Goal: Task Accomplishment & Management: Manage account settings

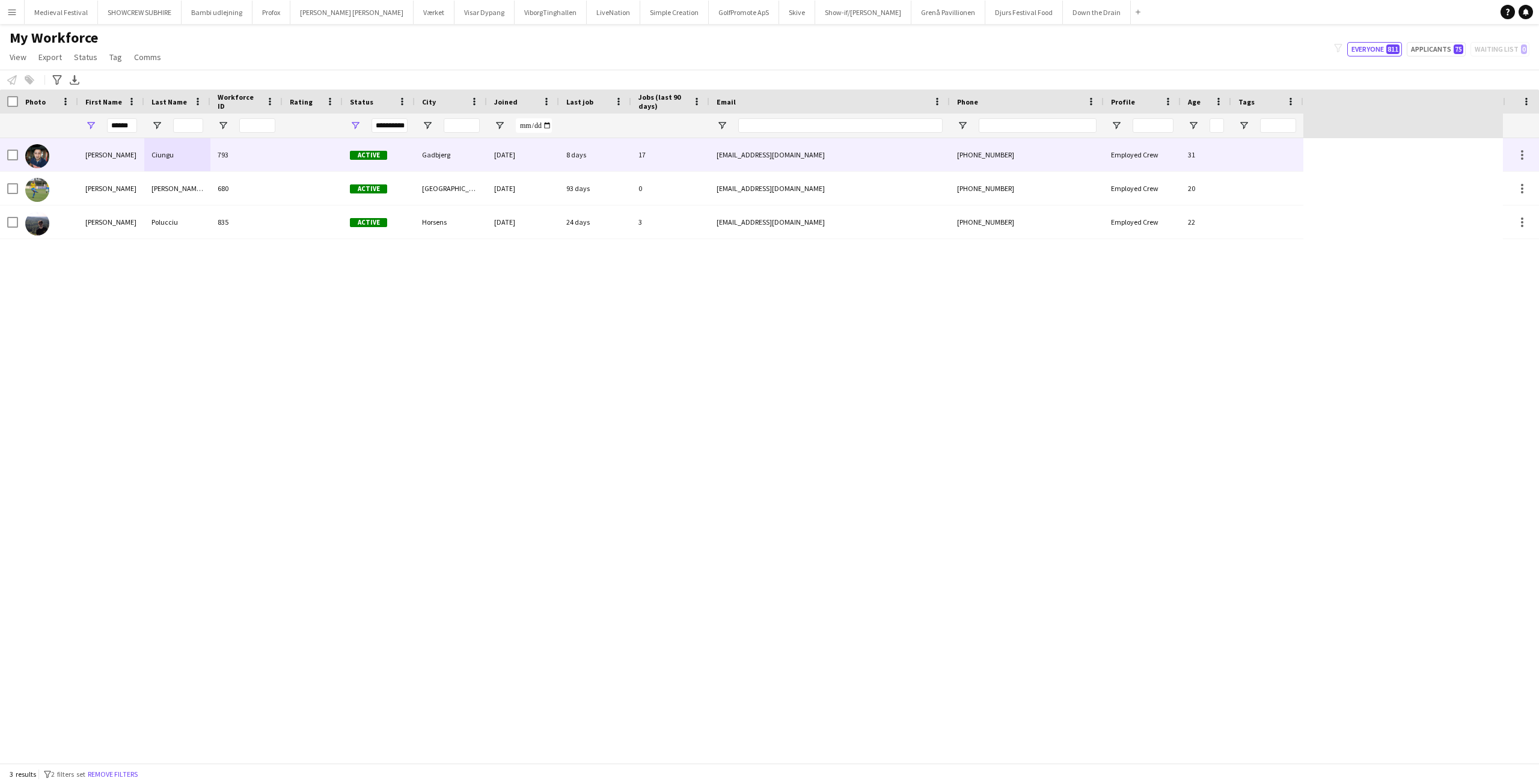
click at [252, 157] on div "793" at bounding box center [247, 154] width 72 height 33
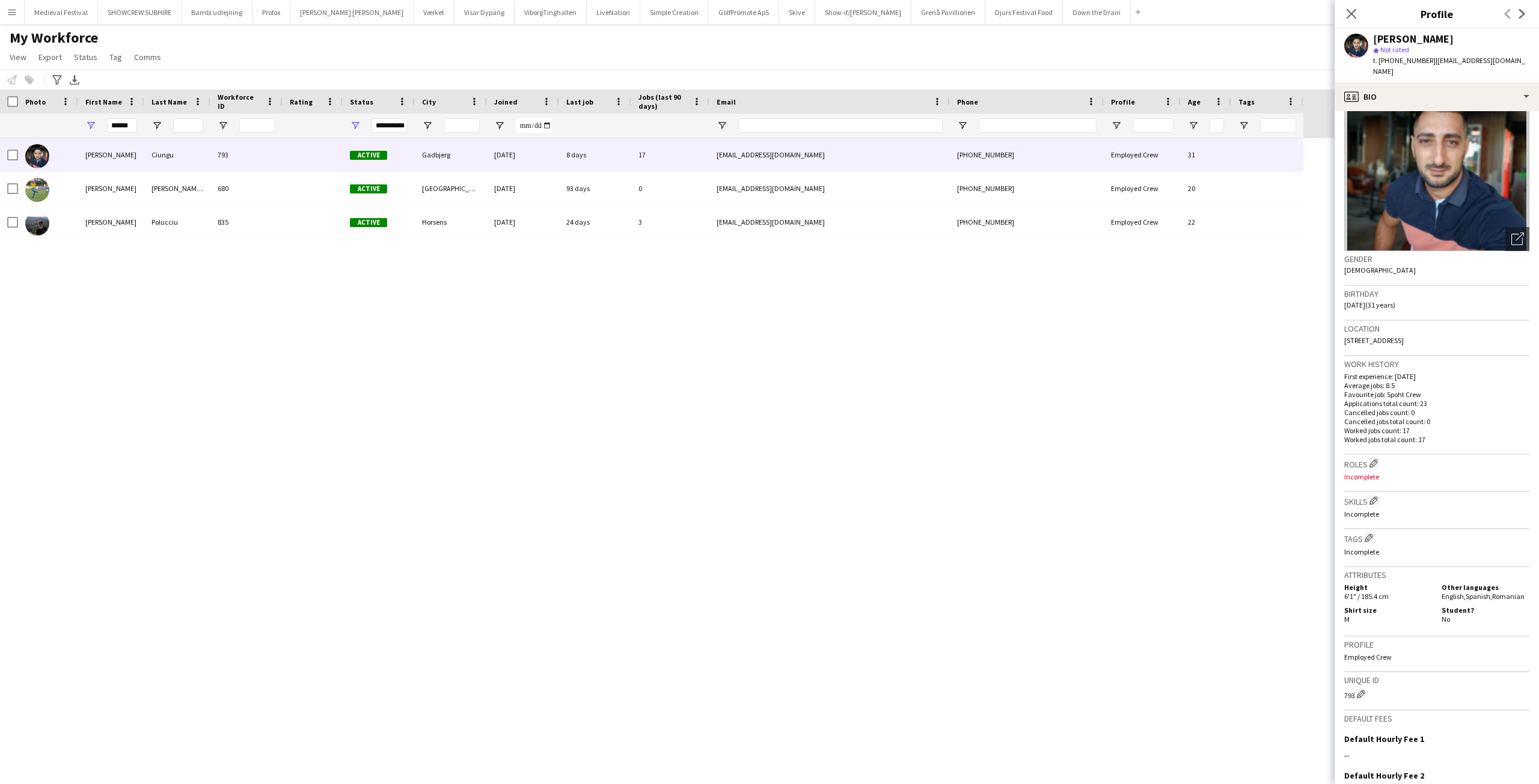
scroll to position [187, 0]
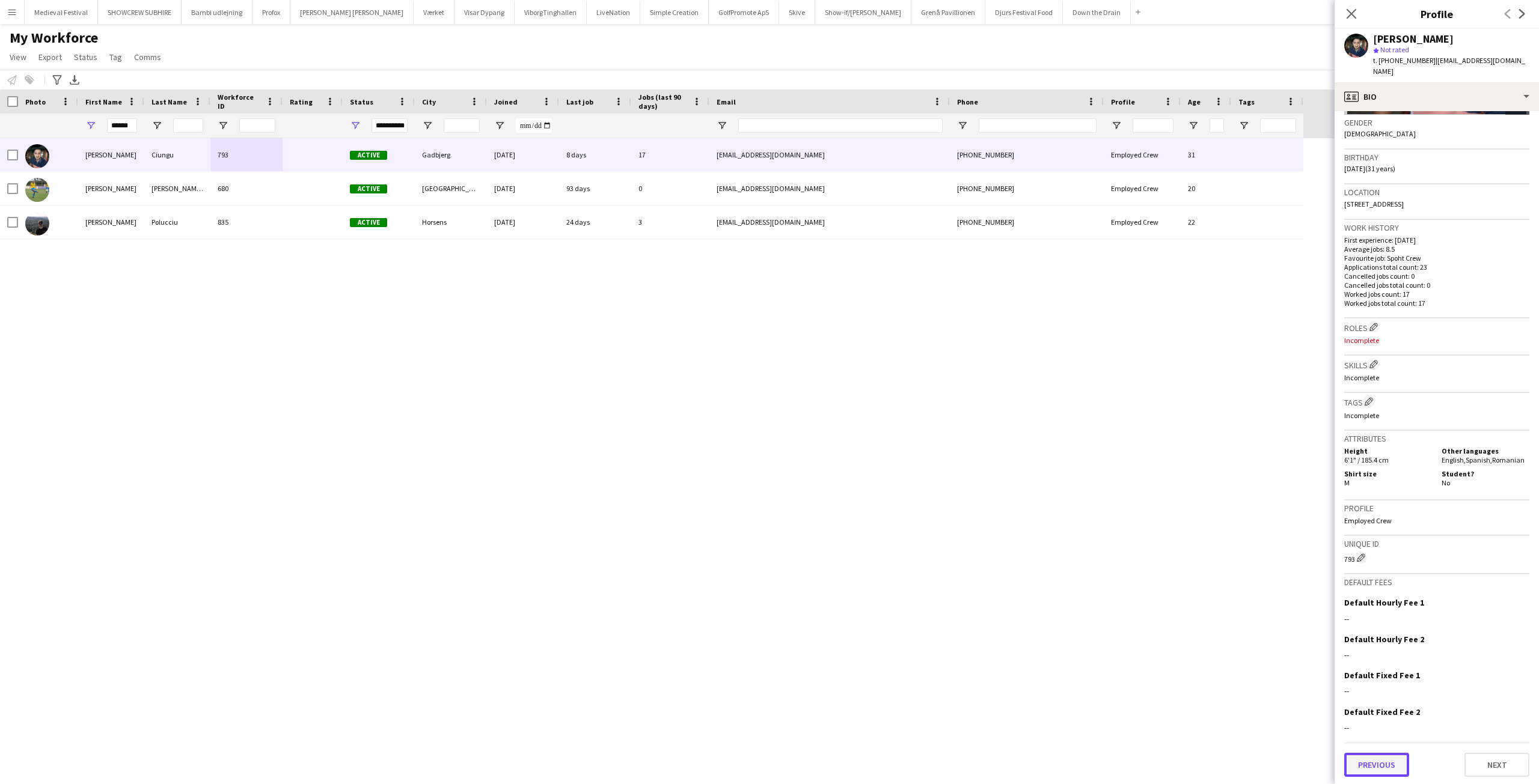
click at [1382, 759] on button "Previous" at bounding box center [1376, 764] width 65 height 24
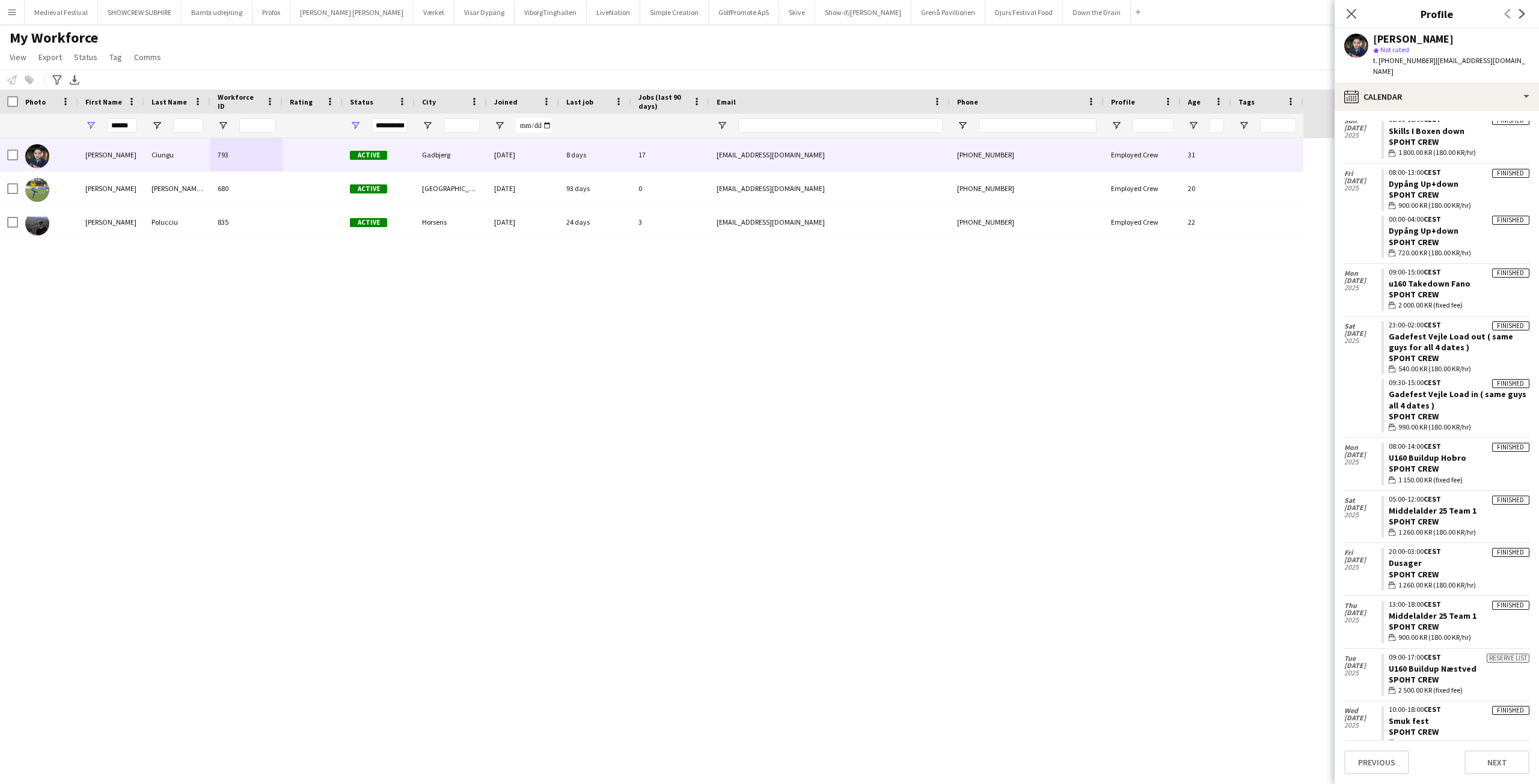
scroll to position [421, 0]
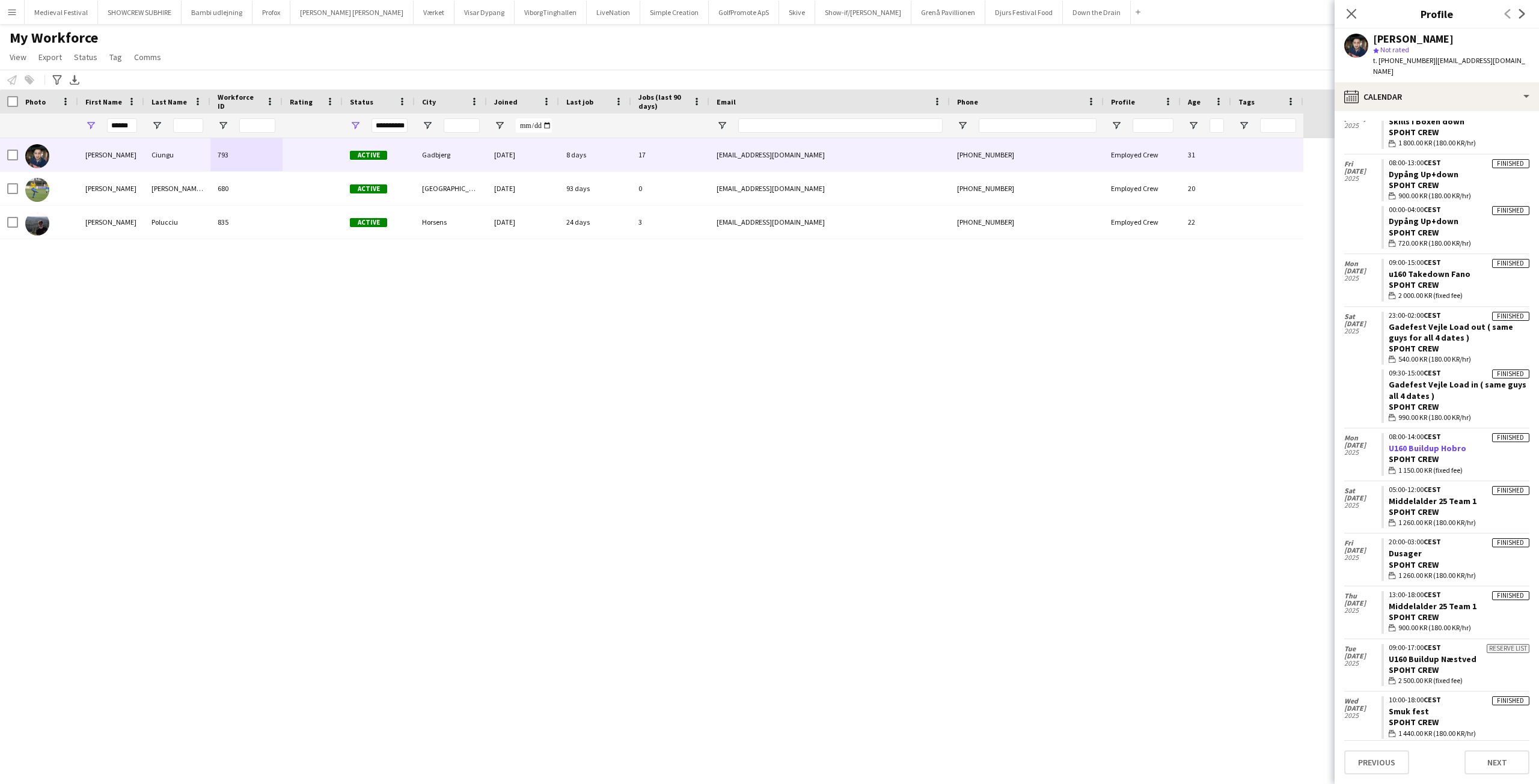
click at [1422, 443] on link "U160 Buildup Hobro" at bounding box center [1427, 448] width 77 height 10
click at [14, 9] on app-icon "Menu" at bounding box center [12, 12] width 10 height 10
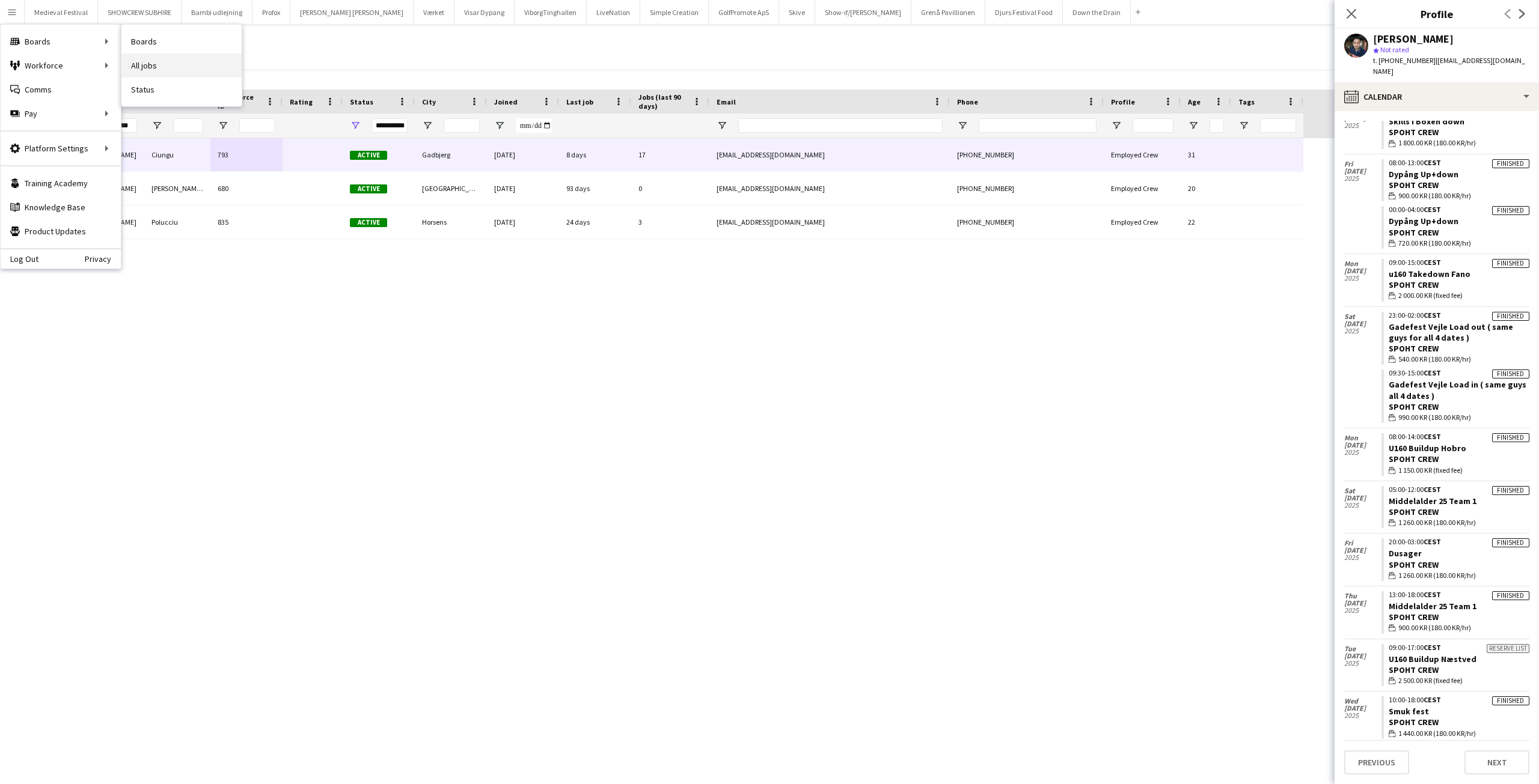
click at [152, 59] on link "All jobs" at bounding box center [181, 65] width 120 height 24
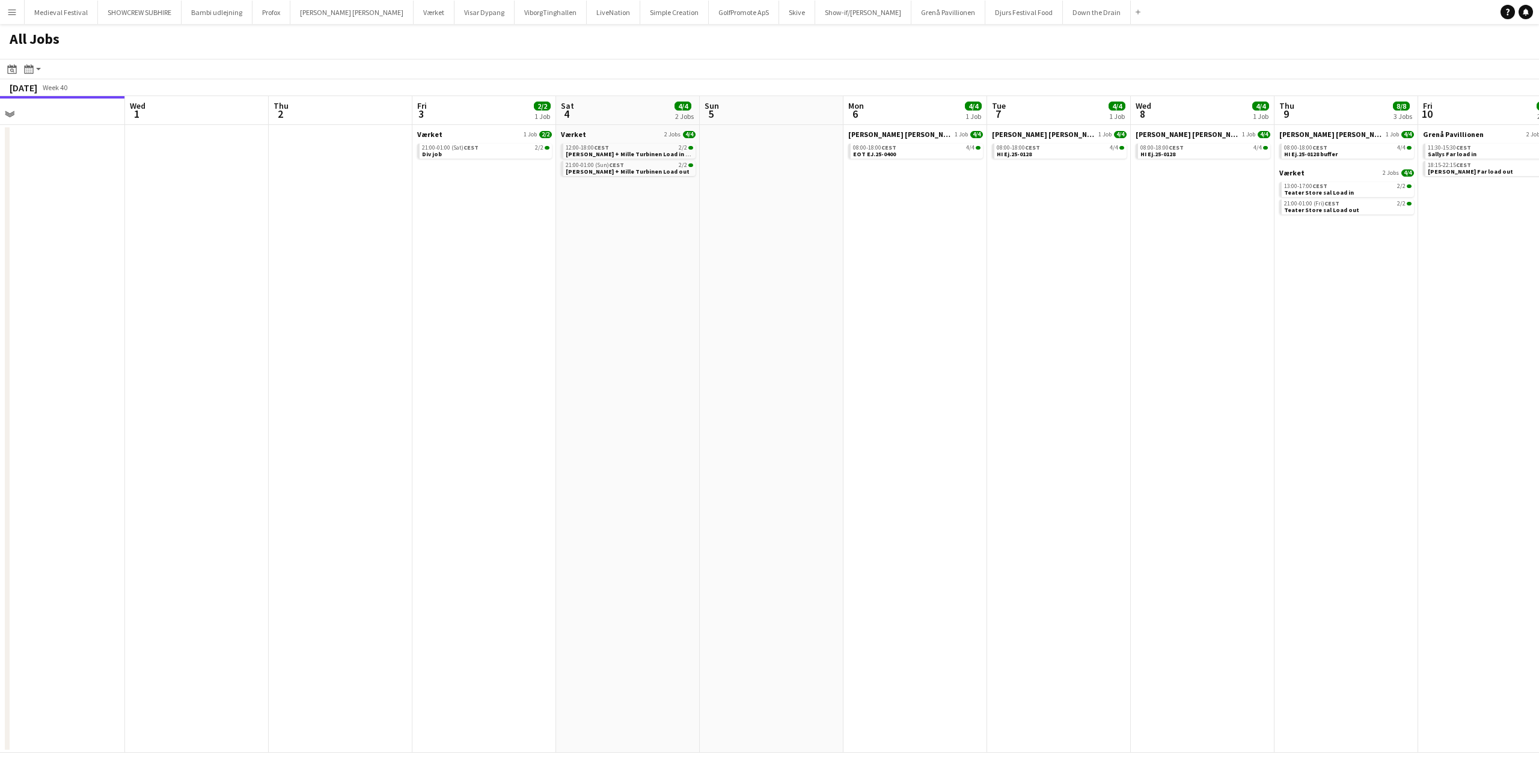
drag, startPoint x: 1002, startPoint y: 318, endPoint x: 630, endPoint y: 324, distance: 372.0
click at [624, 327] on app-calendar-viewport "Sat 27 4/4 2 Jobs Sun 28 Mon 29 4/4 1 Job Tue 30 Wed 1 Thu 2 Fri 3 2/2 1 Job Sa…" at bounding box center [769, 424] width 1539 height 656
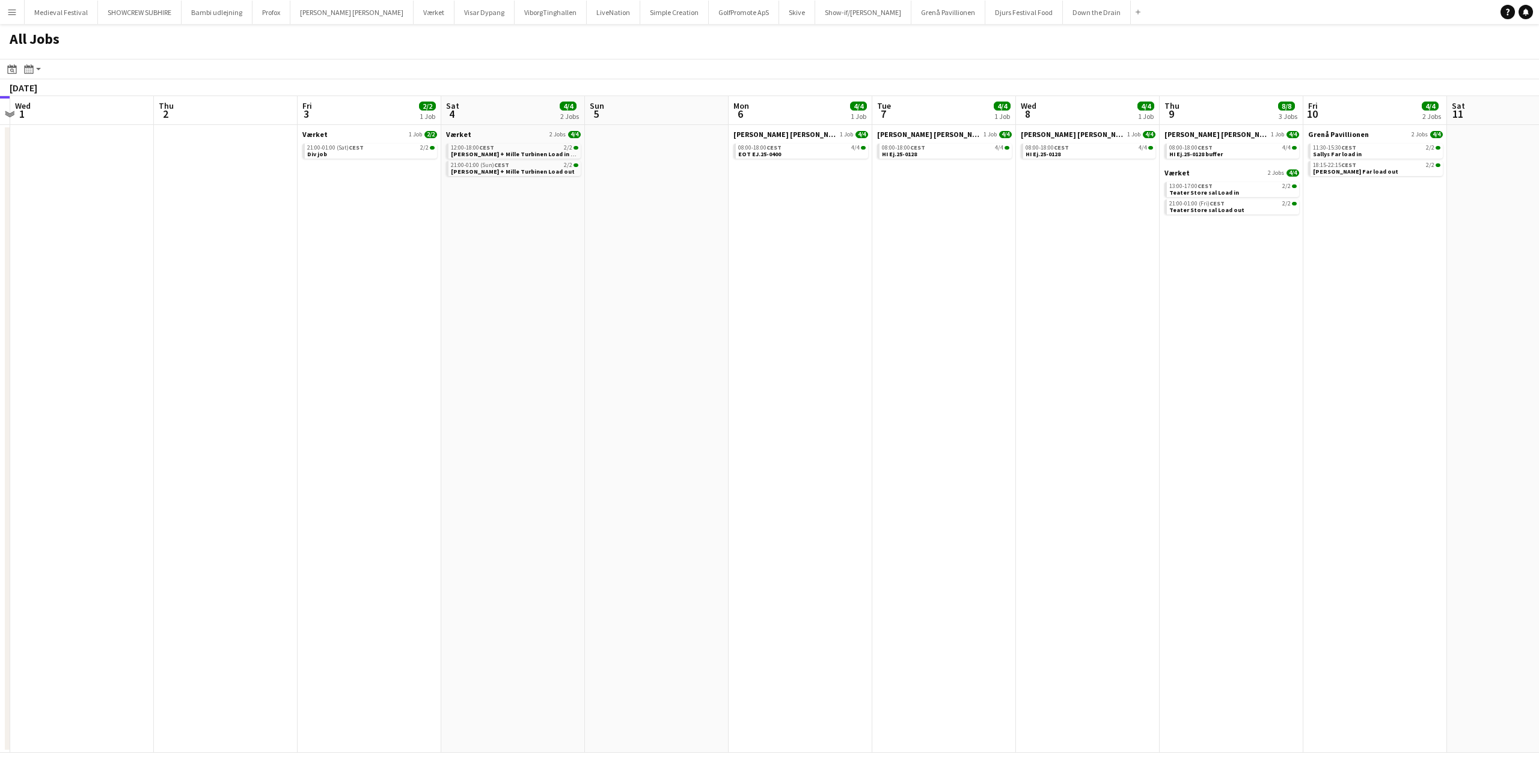
drag, startPoint x: 546, startPoint y: 290, endPoint x: 458, endPoint y: 289, distance: 88.0
click at [1071, 312] on app-calendar-viewport "Mon 29 4/4 1 Job Tue 30 Wed 1 Thu 2 Fri 3 2/2 1 Job Sat 4 4/4 2 Jobs Sun 5 Mon …" at bounding box center [769, 424] width 1539 height 656
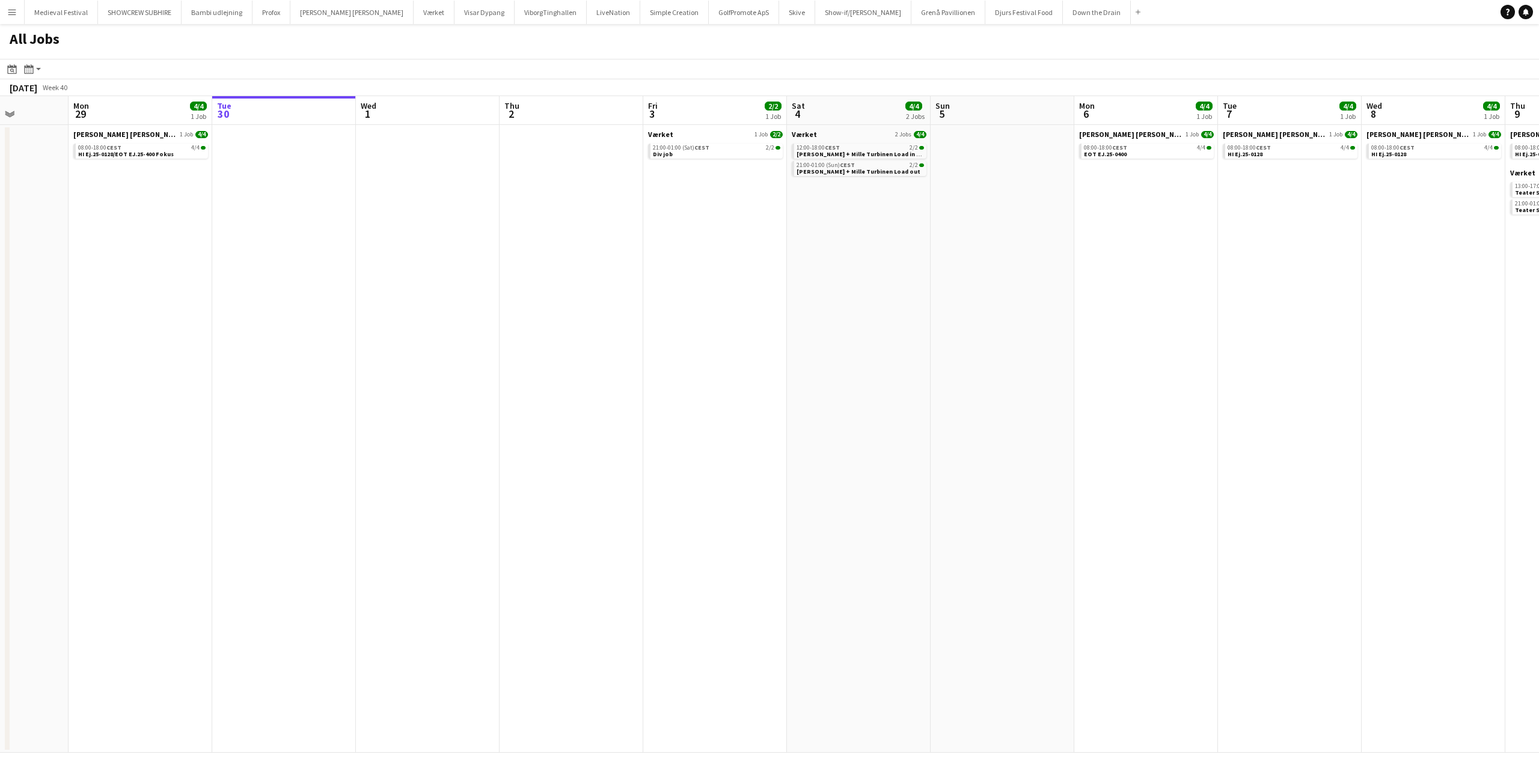
click at [1123, 348] on app-all-jobs "All Jobs Date picker SEP 2025 SEP 2025 Monday M Tuesday T Wednesday W Thursday …" at bounding box center [769, 388] width 1539 height 729
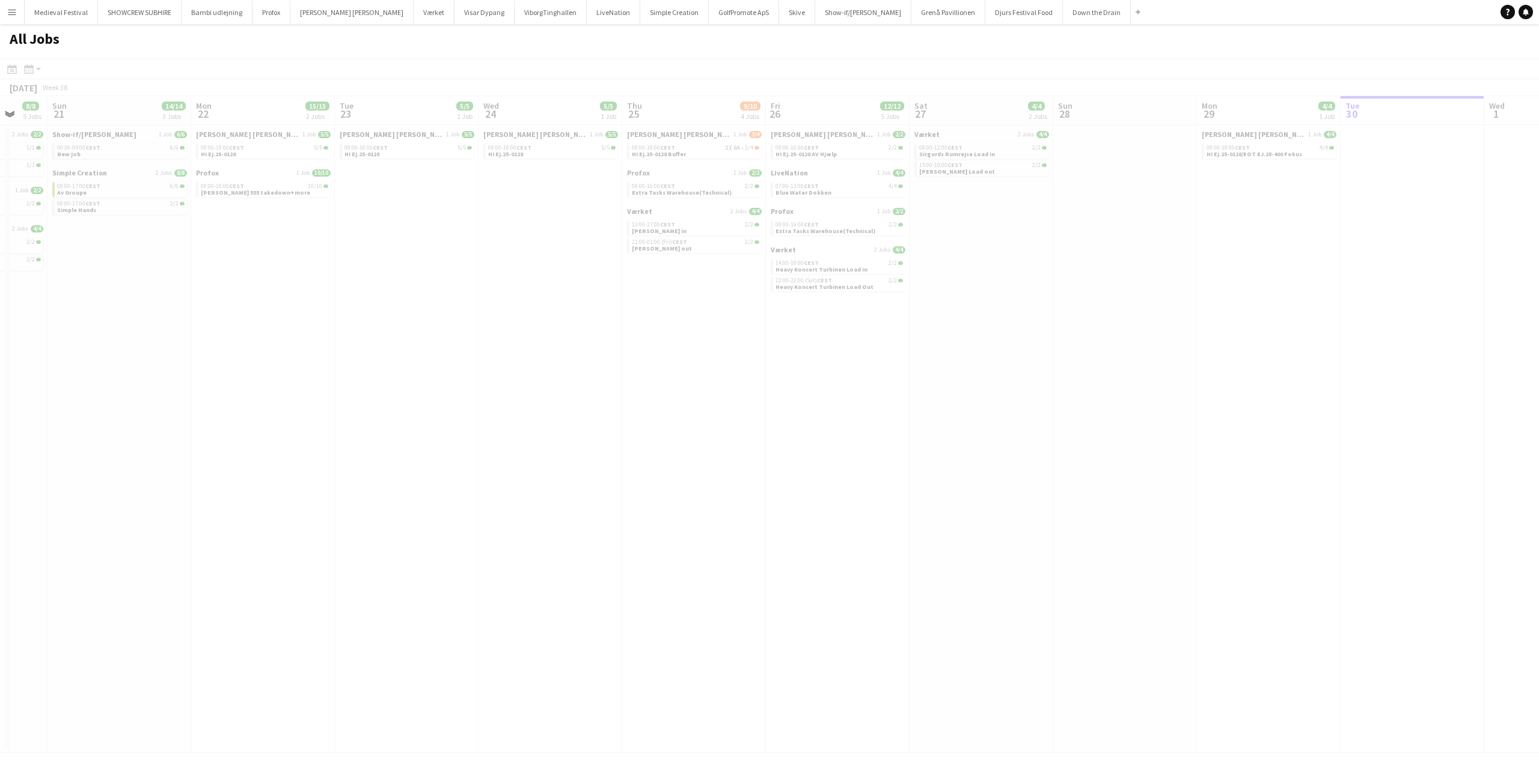
drag, startPoint x: 489, startPoint y: 291, endPoint x: 1044, endPoint y: 320, distance: 555.8
click at [1046, 320] on app-all-jobs "All Jobs Date picker SEP 2025 SEP 2025 Monday M Tuesday T Wednesday W Thursday …" at bounding box center [769, 388] width 1539 height 729
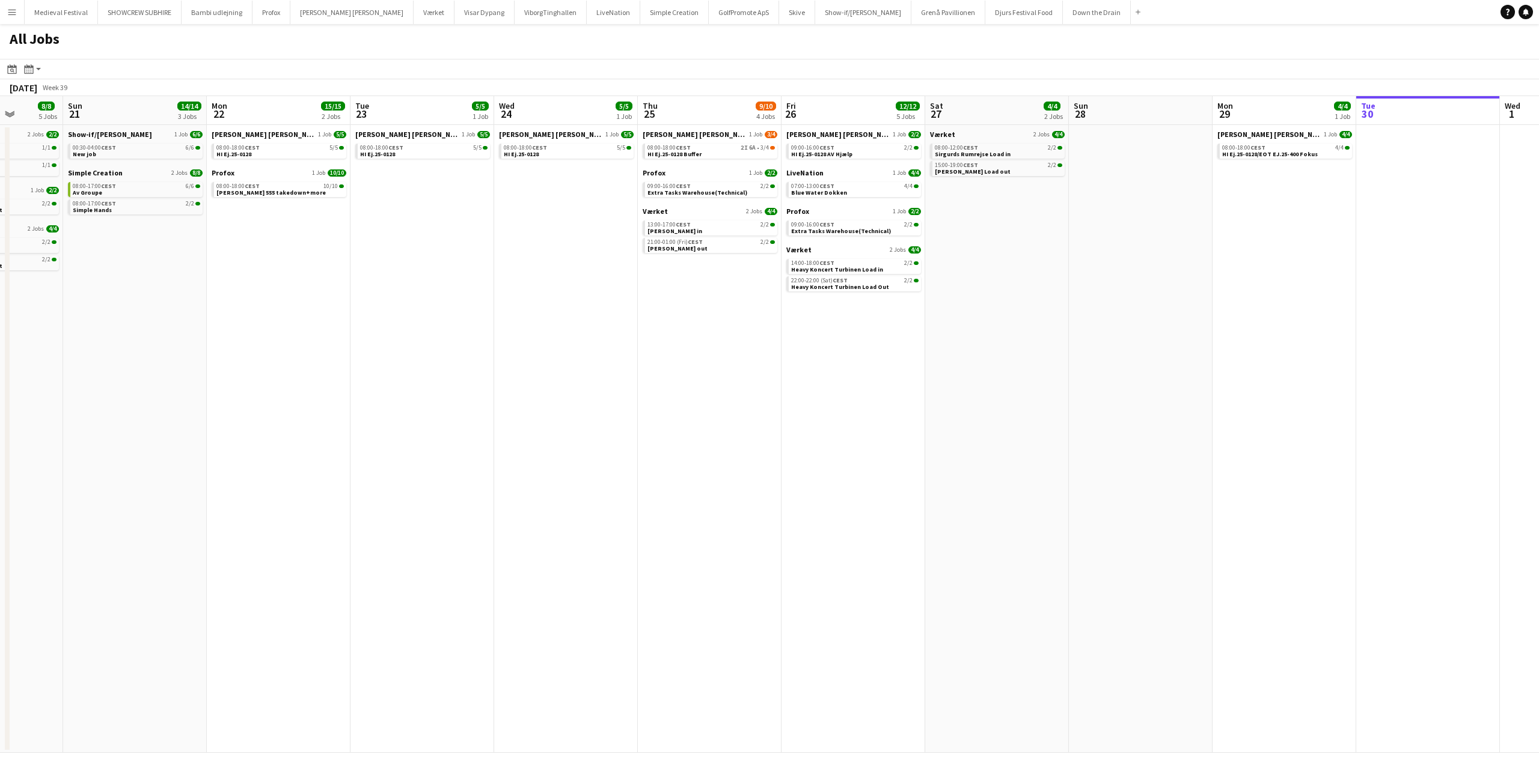
drag, startPoint x: 404, startPoint y: 268, endPoint x: 580, endPoint y: 268, distance: 176.0
click at [580, 268] on app-calendar-viewport "Fri 19 32/32 6 Jobs Sat 20 8/8 5 Jobs Sun 21 14/14 3 Jobs Mon 22 15/15 2 Jobs T…" at bounding box center [769, 424] width 1539 height 656
click at [992, 281] on app-all-jobs "All Jobs Date picker SEP 2025 SEP 2025 Monday M Tuesday T Wednesday W Thursday …" at bounding box center [769, 388] width 1539 height 729
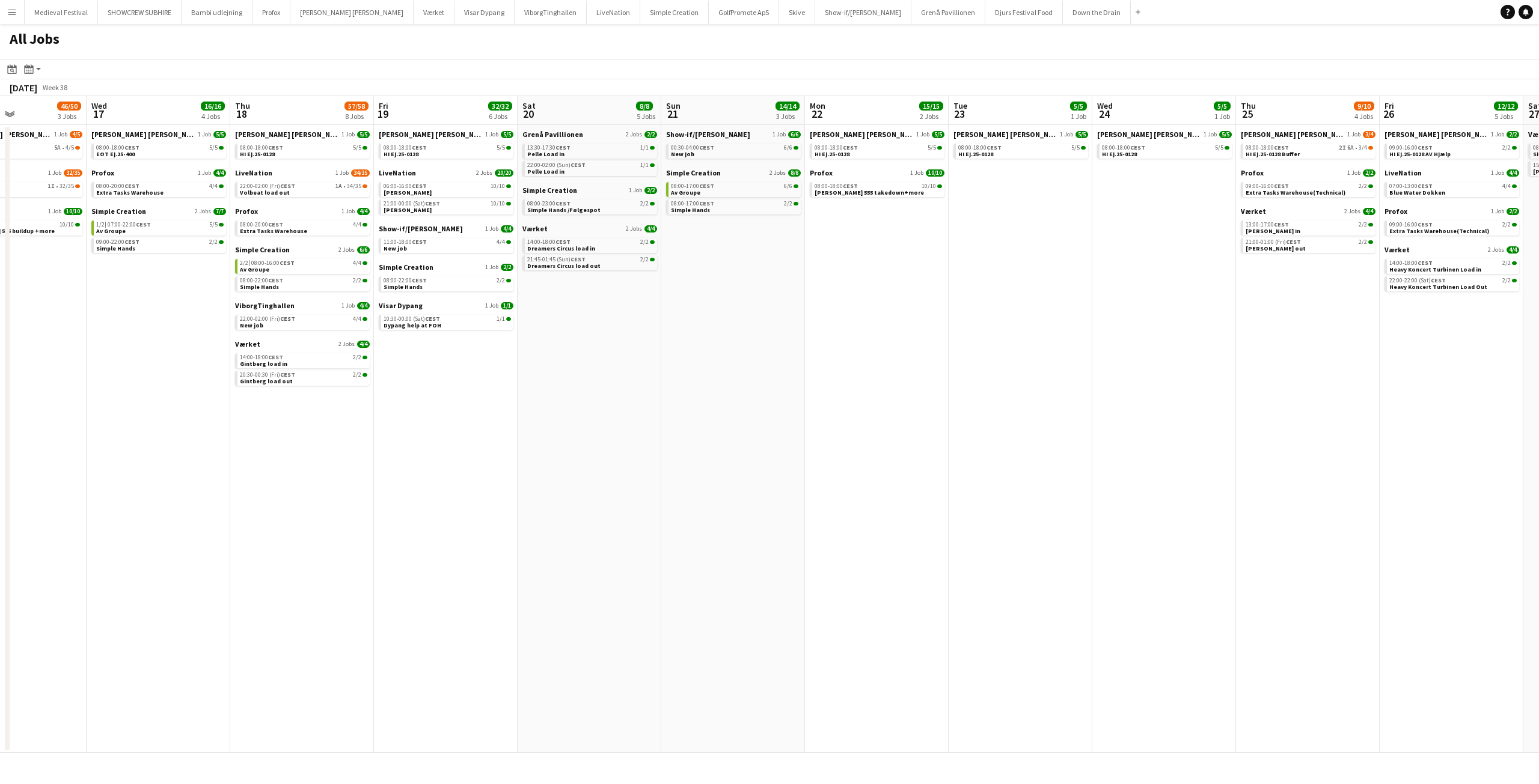
drag, startPoint x: 946, startPoint y: 296, endPoint x: 773, endPoint y: 284, distance: 173.4
click at [977, 300] on app-calendar-viewport "Sun 14 16/16 2 Jobs Mon 15 7/7 4 Jobs Tue 16 46/50 3 Jobs Wed 17 16/16 4 Jobs T…" at bounding box center [769, 424] width 1539 height 656
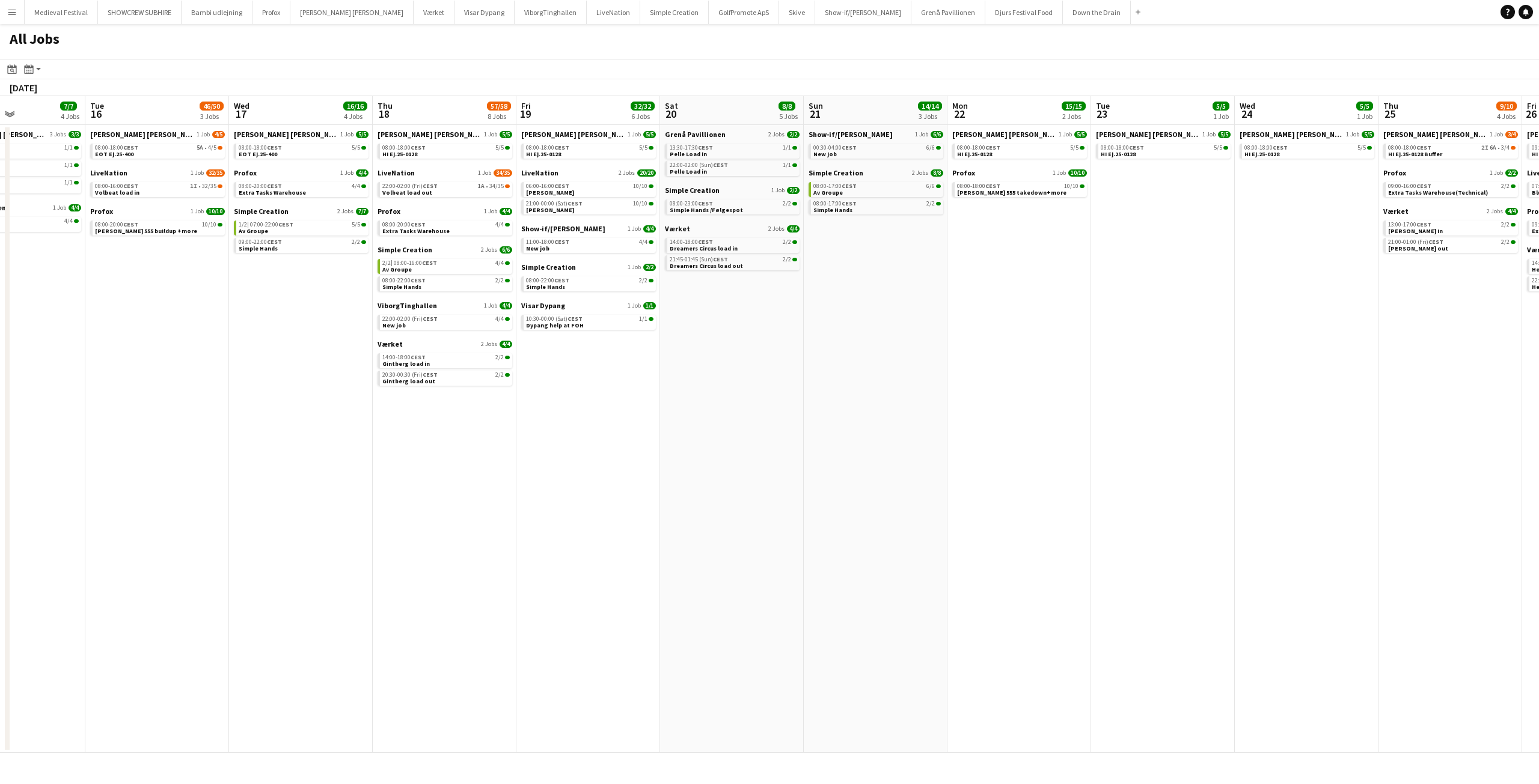
scroll to position [0, 383]
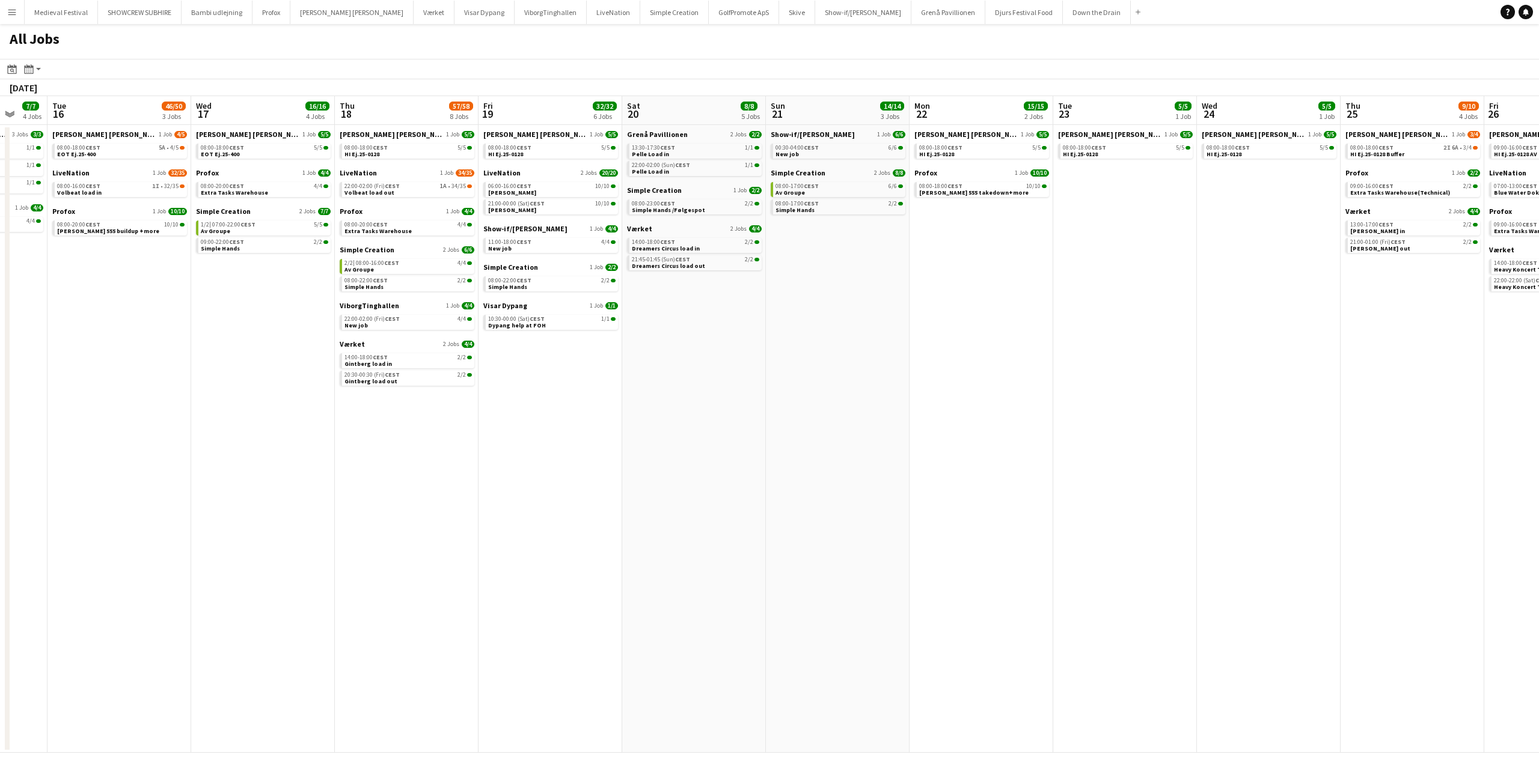
click at [1018, 316] on app-all-jobs "All Jobs Date picker SEP 2025 SEP 2025 Monday M Tuesday T Wednesday W Thursday …" at bounding box center [769, 388] width 1539 height 729
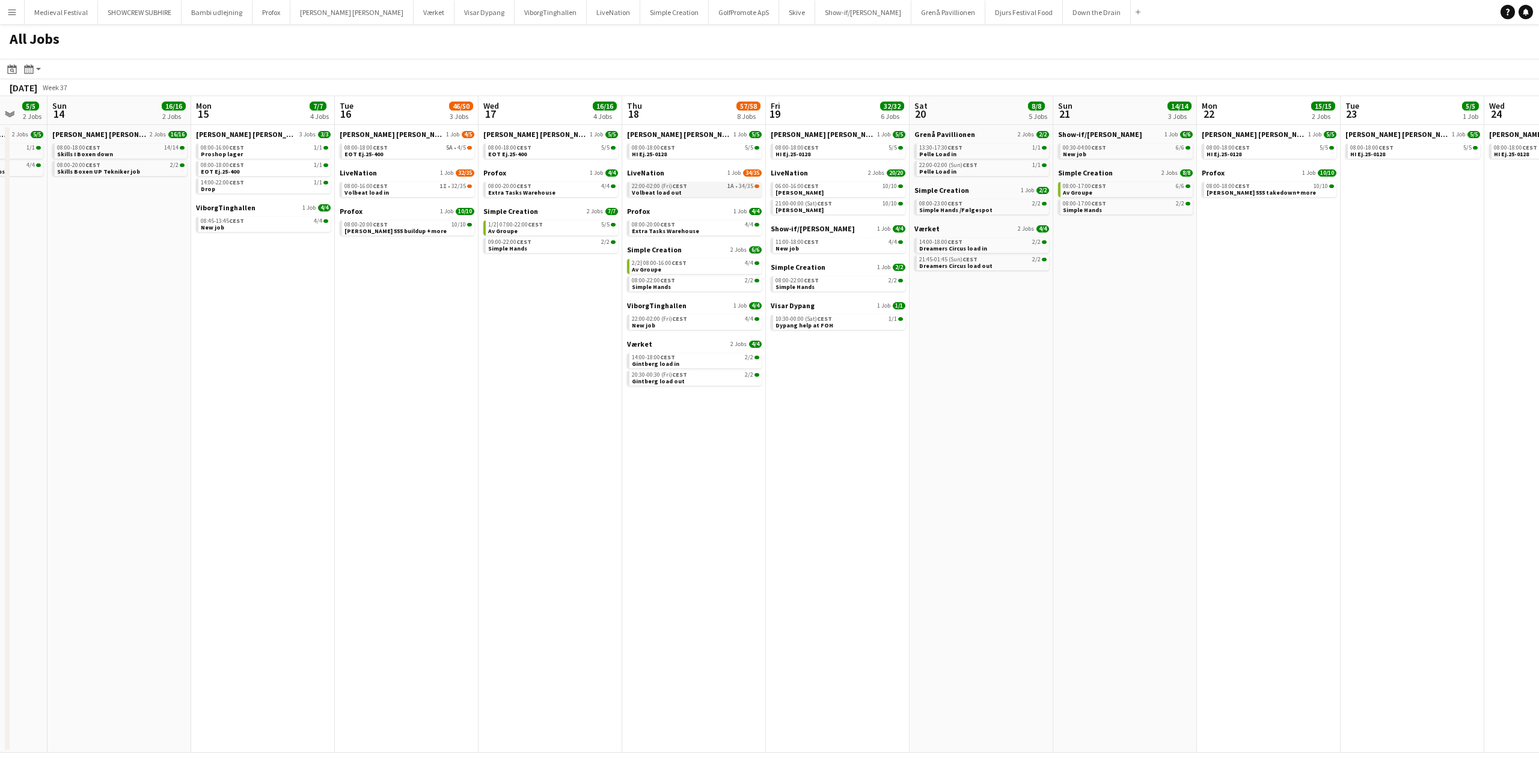
click at [682, 187] on span "CEST" at bounding box center [679, 186] width 15 height 8
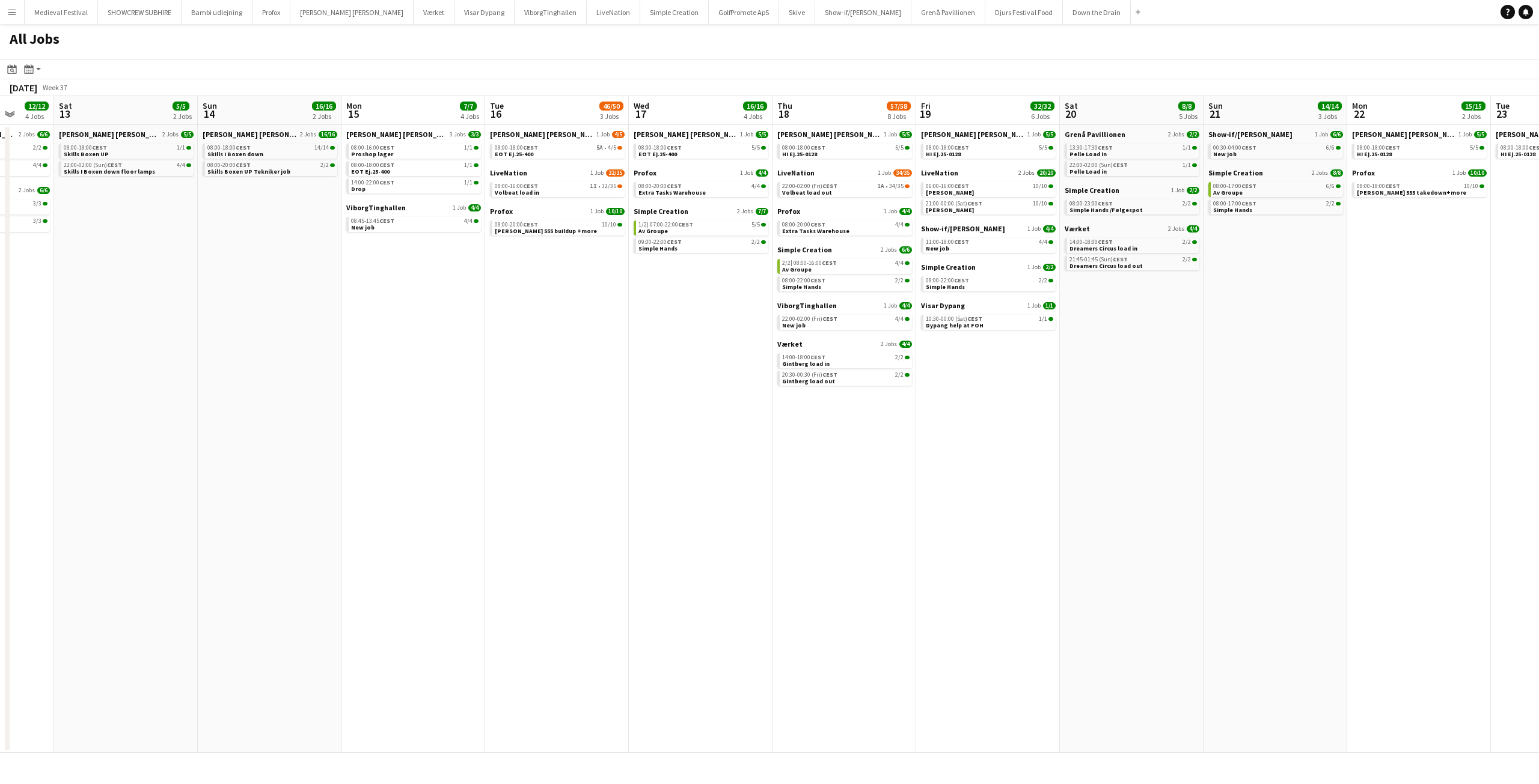
drag, startPoint x: 555, startPoint y: 302, endPoint x: 719, endPoint y: 300, distance: 164.0
click at [729, 306] on app-calendar-viewport "Thu 11 2/2 1 Job Fri 12 12/12 4 Jobs Sat 13 5/5 2 Jobs Sun 14 16/16 2 Jobs Mon …" at bounding box center [769, 424] width 1539 height 656
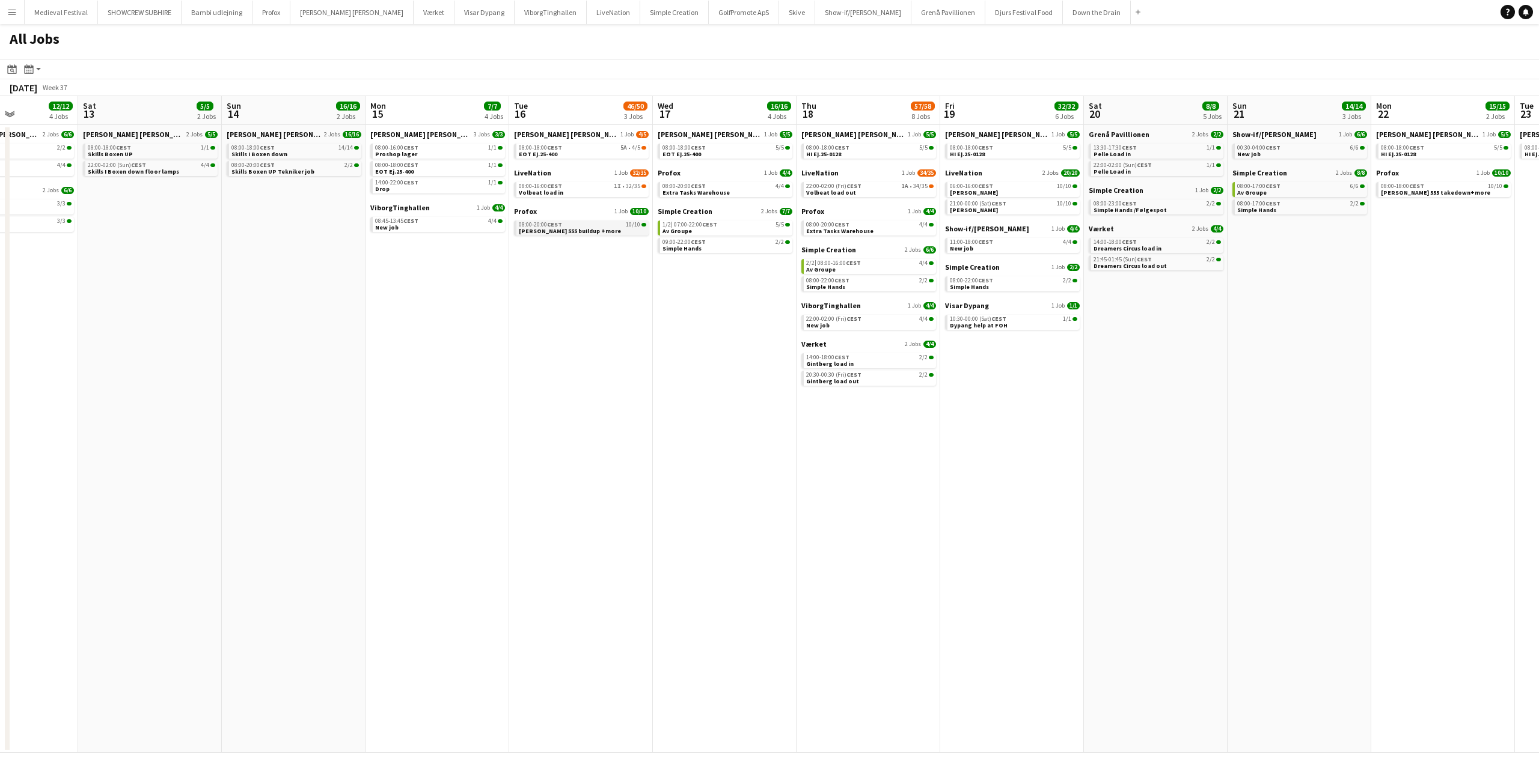
click at [585, 229] on link "08:00-20:00 CEST 10/10 Sam 555 buildup +more" at bounding box center [582, 227] width 128 height 14
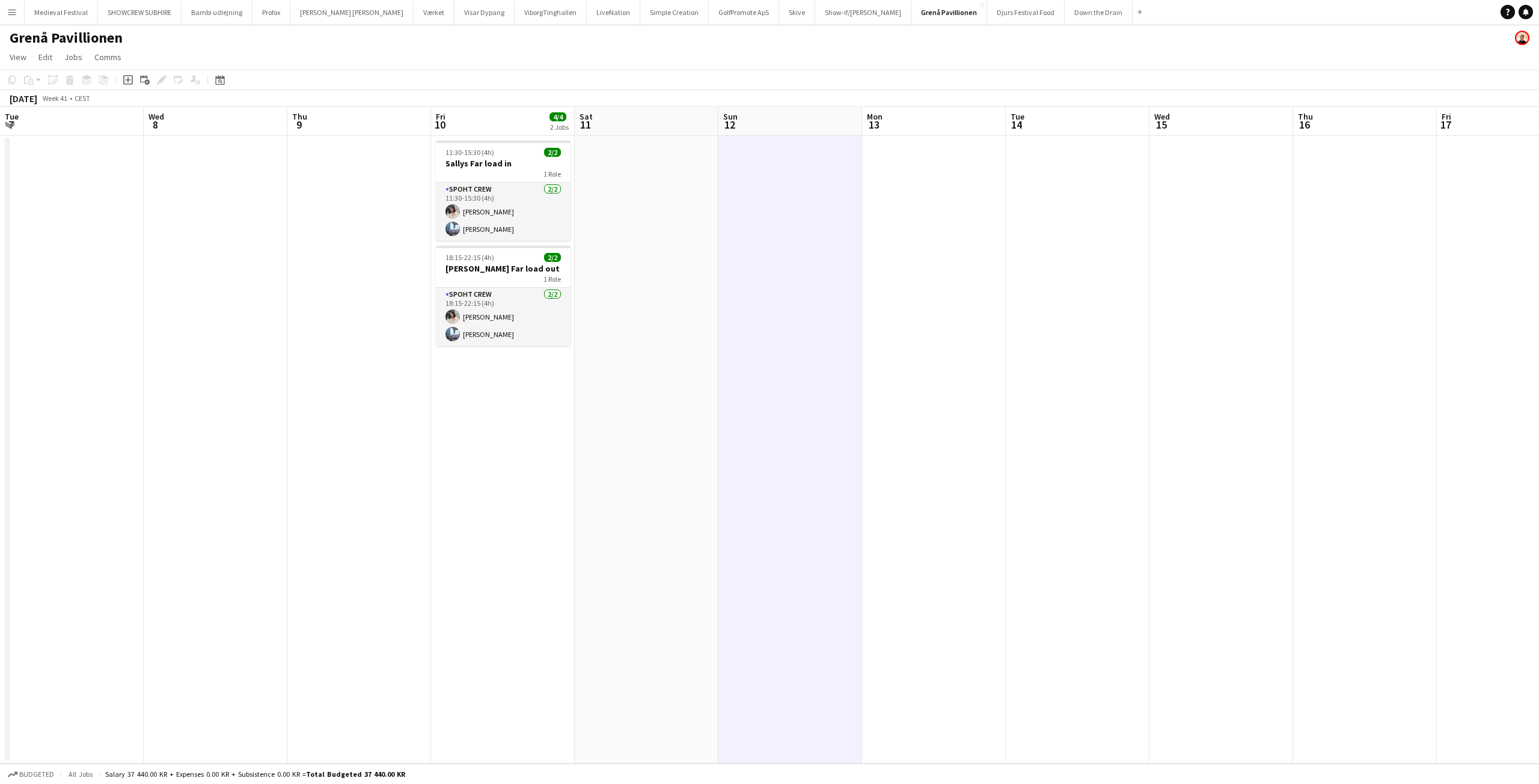
scroll to position [0, 280]
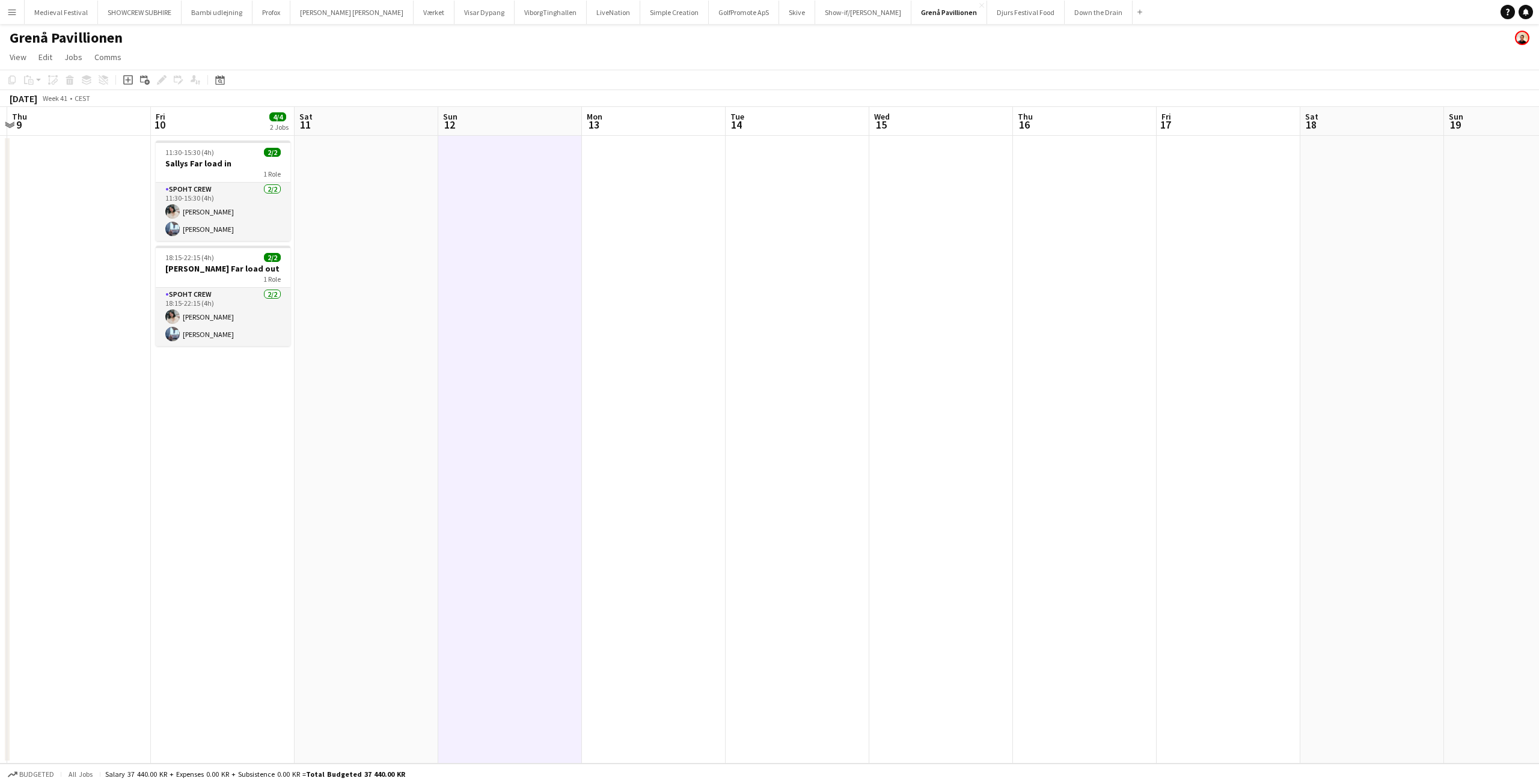
click at [8, 16] on app-icon "Menu" at bounding box center [12, 12] width 10 height 10
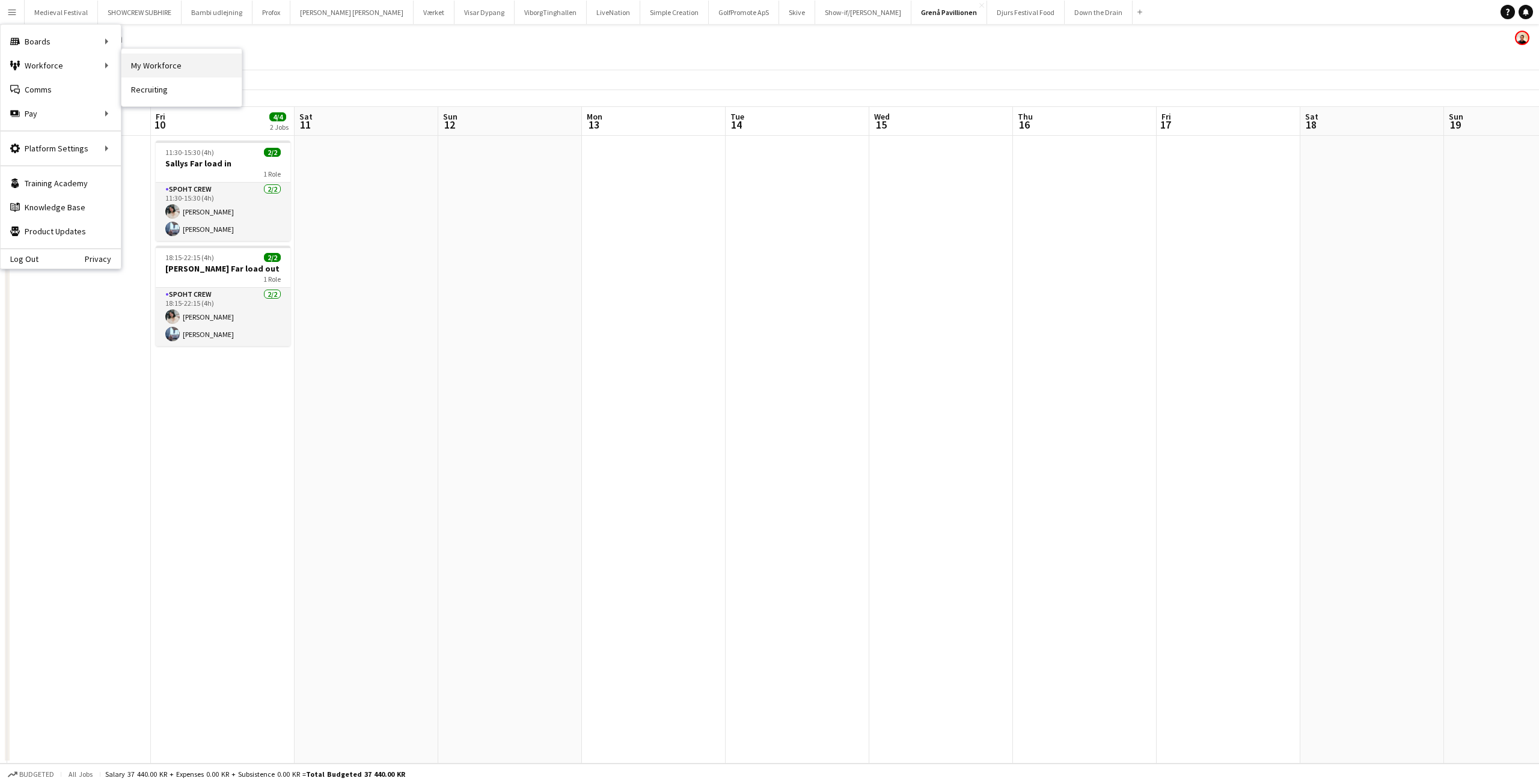
click at [139, 63] on link "My Workforce" at bounding box center [181, 65] width 120 height 24
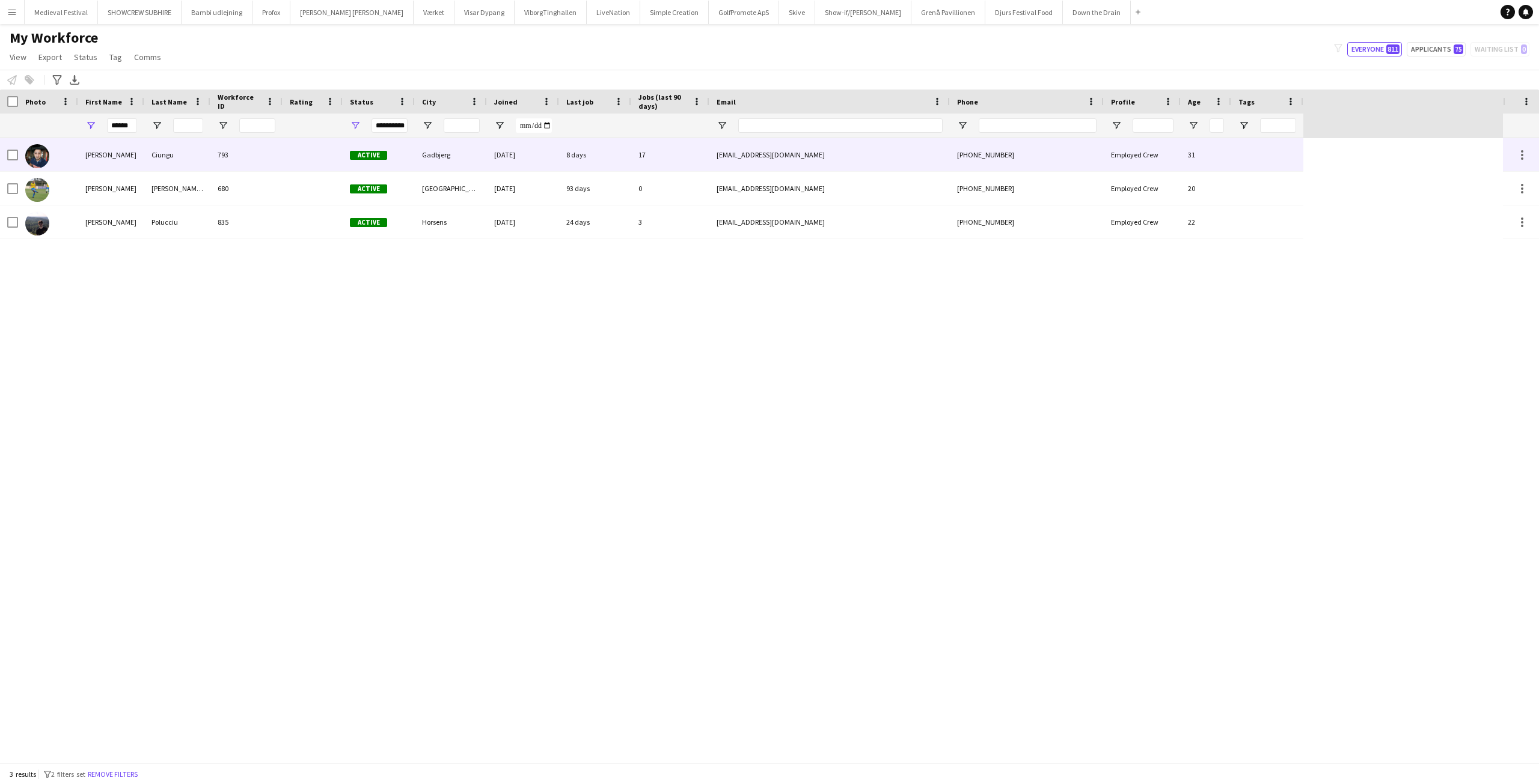
click at [162, 160] on div "Ciungu" at bounding box center [176, 154] width 66 height 33
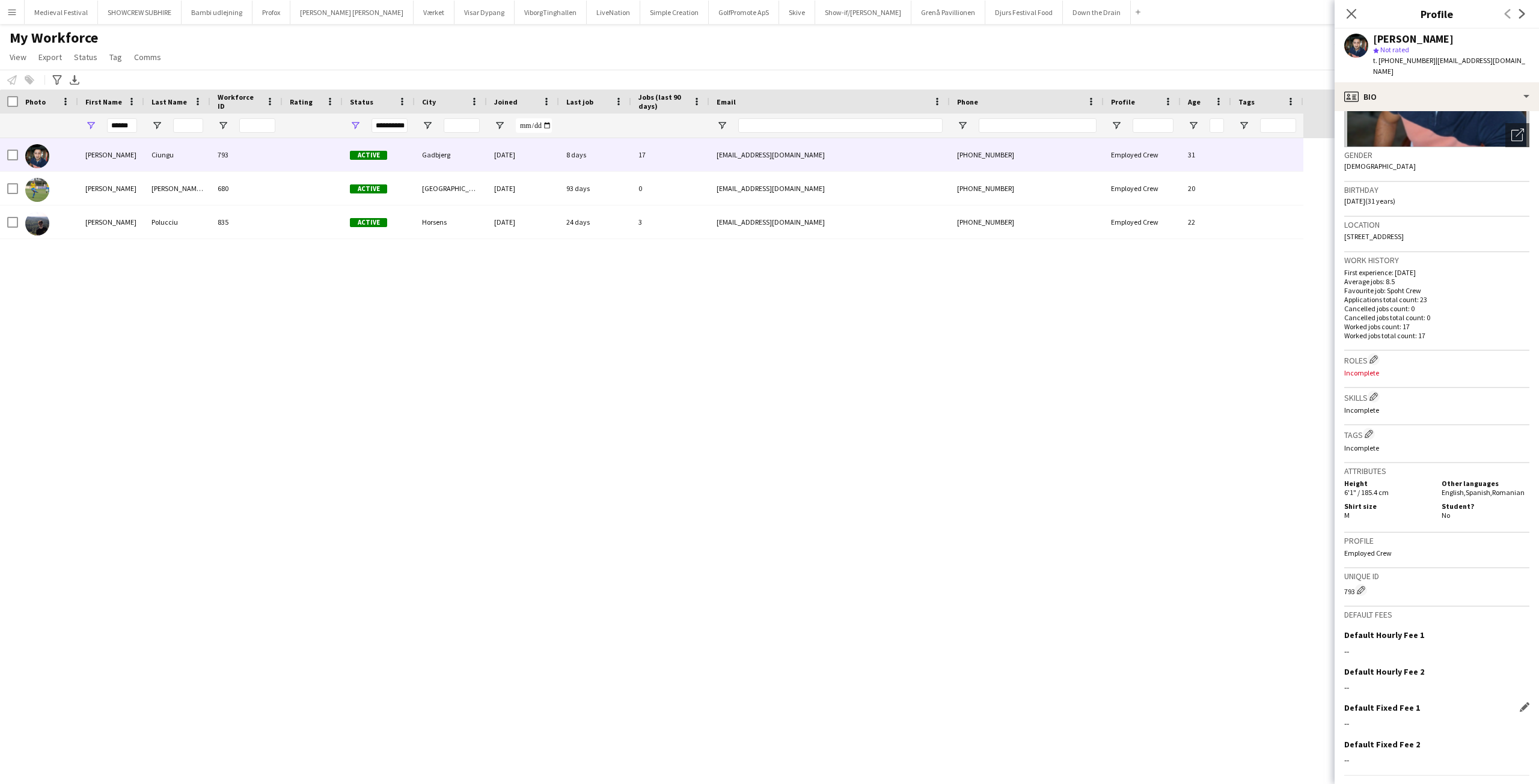
scroll to position [187, 0]
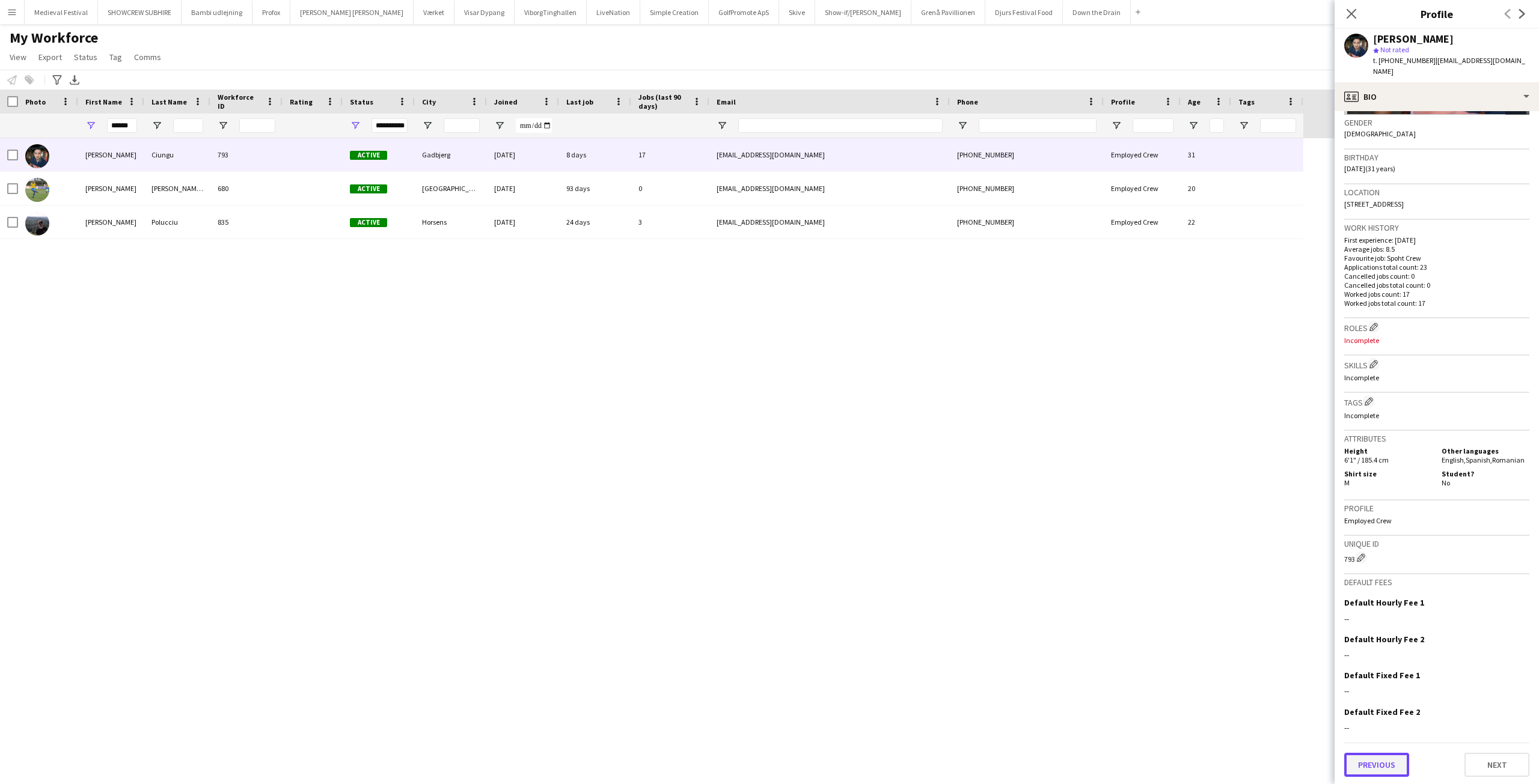
click at [1388, 759] on button "Previous" at bounding box center [1376, 764] width 65 height 24
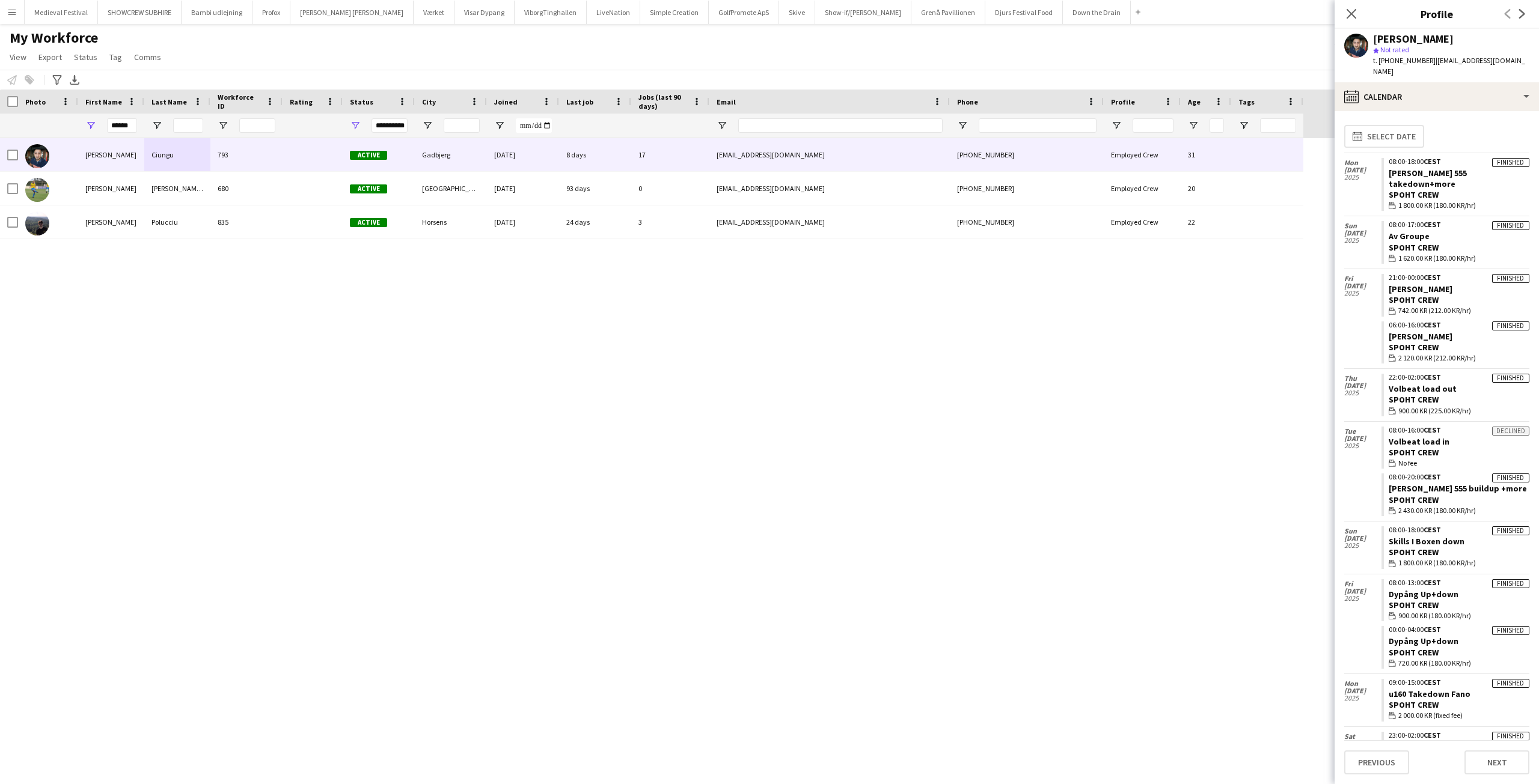
scroll to position [0, 0]
drag, startPoint x: 1367, startPoint y: 156, endPoint x: 1347, endPoint y: 156, distance: 20.0
click at [1347, 167] on span "22 Sep" at bounding box center [1362, 171] width 37 height 8
click at [1364, 231] on span "21 Sep" at bounding box center [1362, 234] width 37 height 8
click at [1374, 237] on span "2025" at bounding box center [1362, 241] width 37 height 8
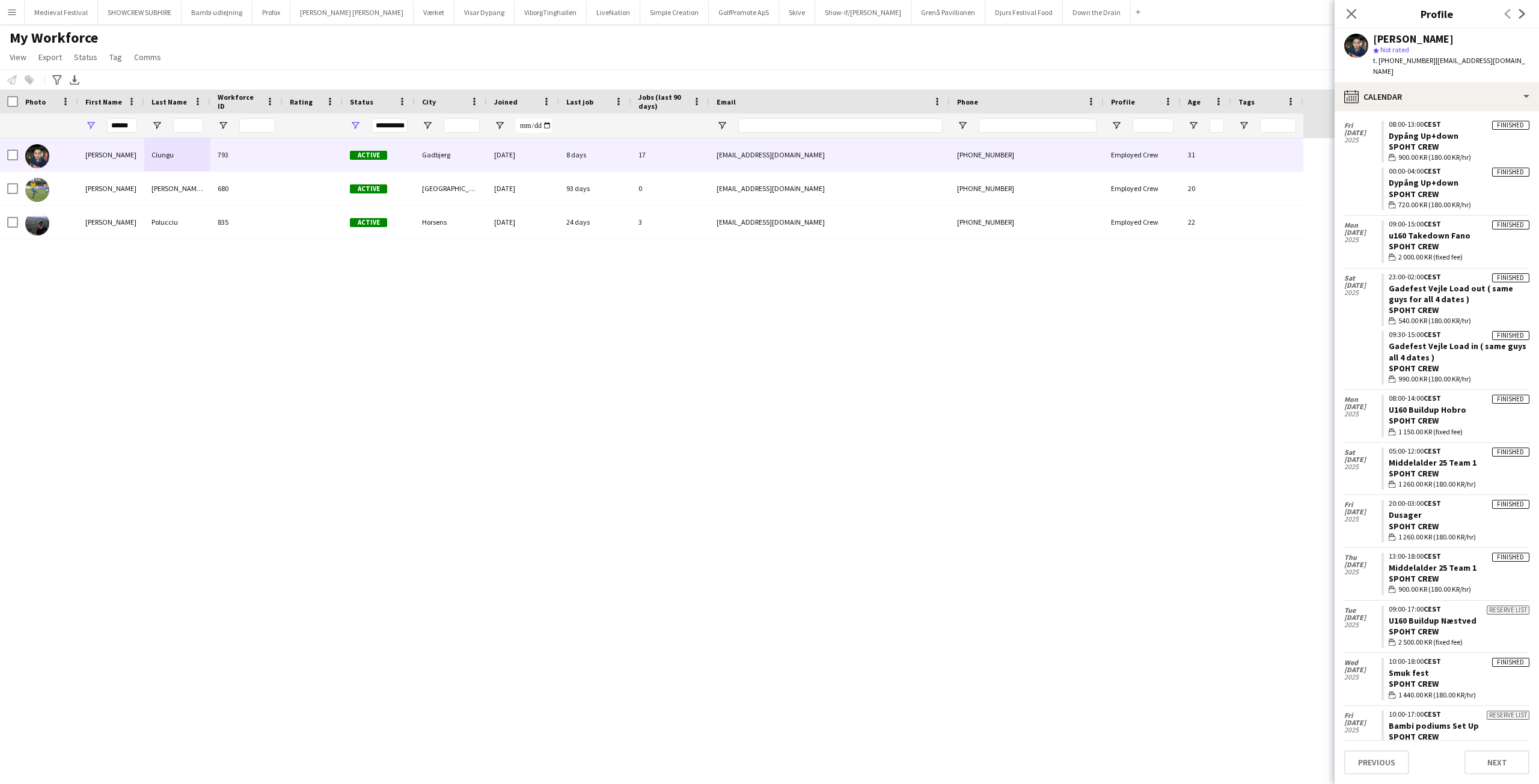
scroll to position [507, 0]
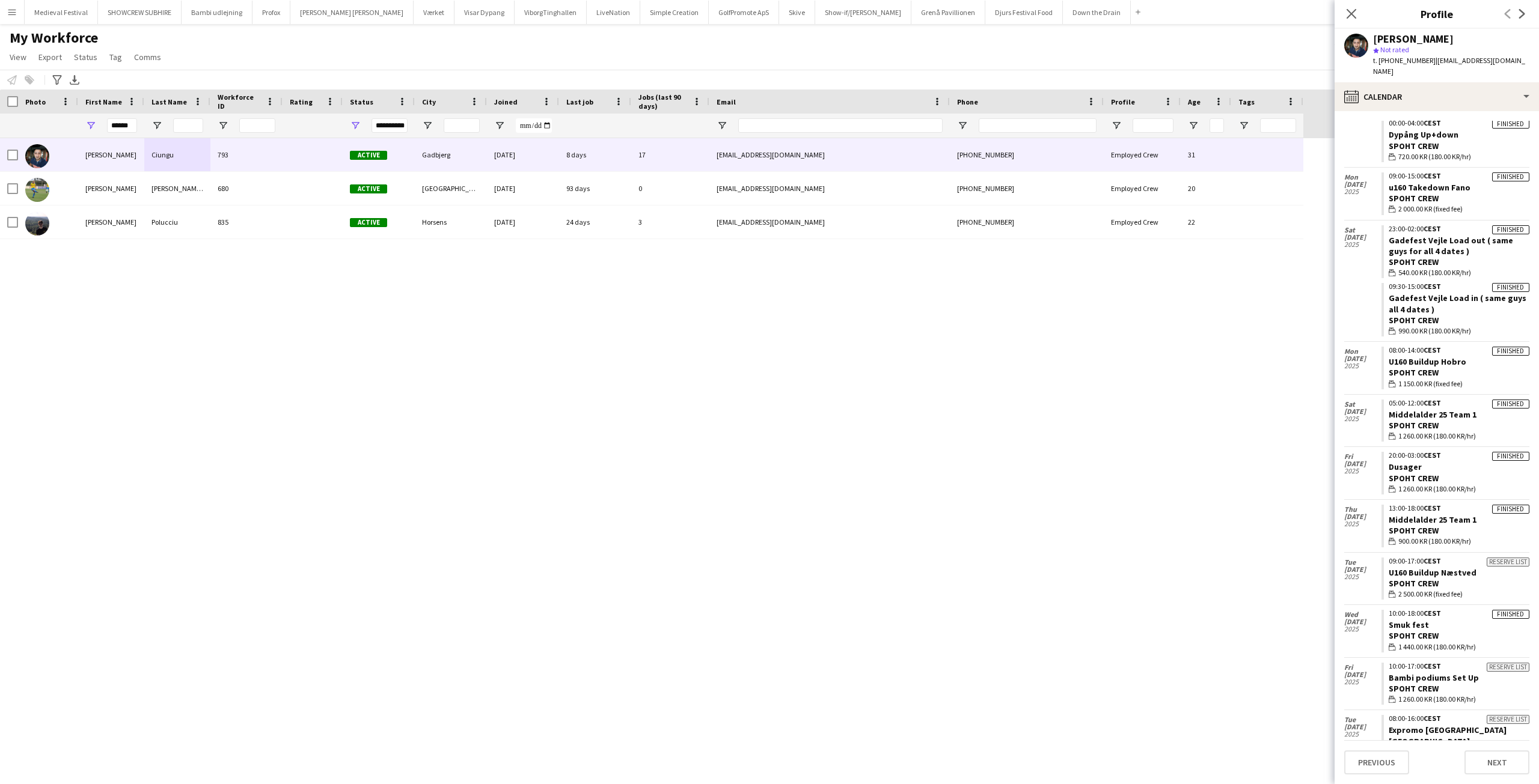
drag, startPoint x: 1519, startPoint y: 579, endPoint x: 1531, endPoint y: 519, distance: 61.2
click at [1531, 519] on app-calendar-tab "calendar-full Select date Mon 22 Sep 2025 Finished 08:00-18:00 CEST Sam 555 tak…" at bounding box center [1436, 448] width 204 height 673
click at [1358, 518] on div "Thu 28 Aug 2025" at bounding box center [1362, 526] width 37 height 52
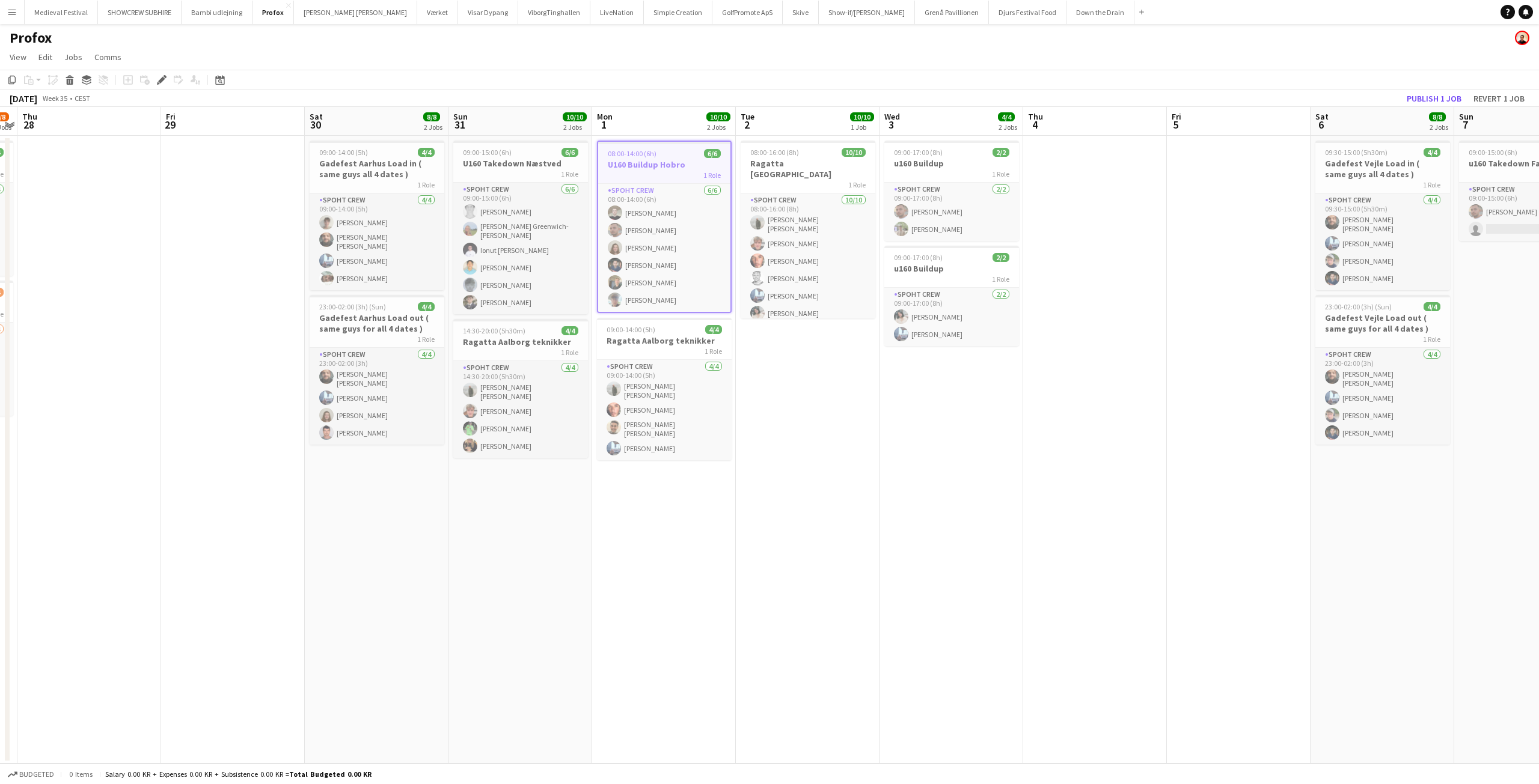
click at [833, 477] on app-date-cell "08:00-16:00 (8h) 10/10 Ragatta Aalborg 1 Role Spoht Crew 10/10 08:00-16:00 (8h)…" at bounding box center [807, 450] width 144 height 628
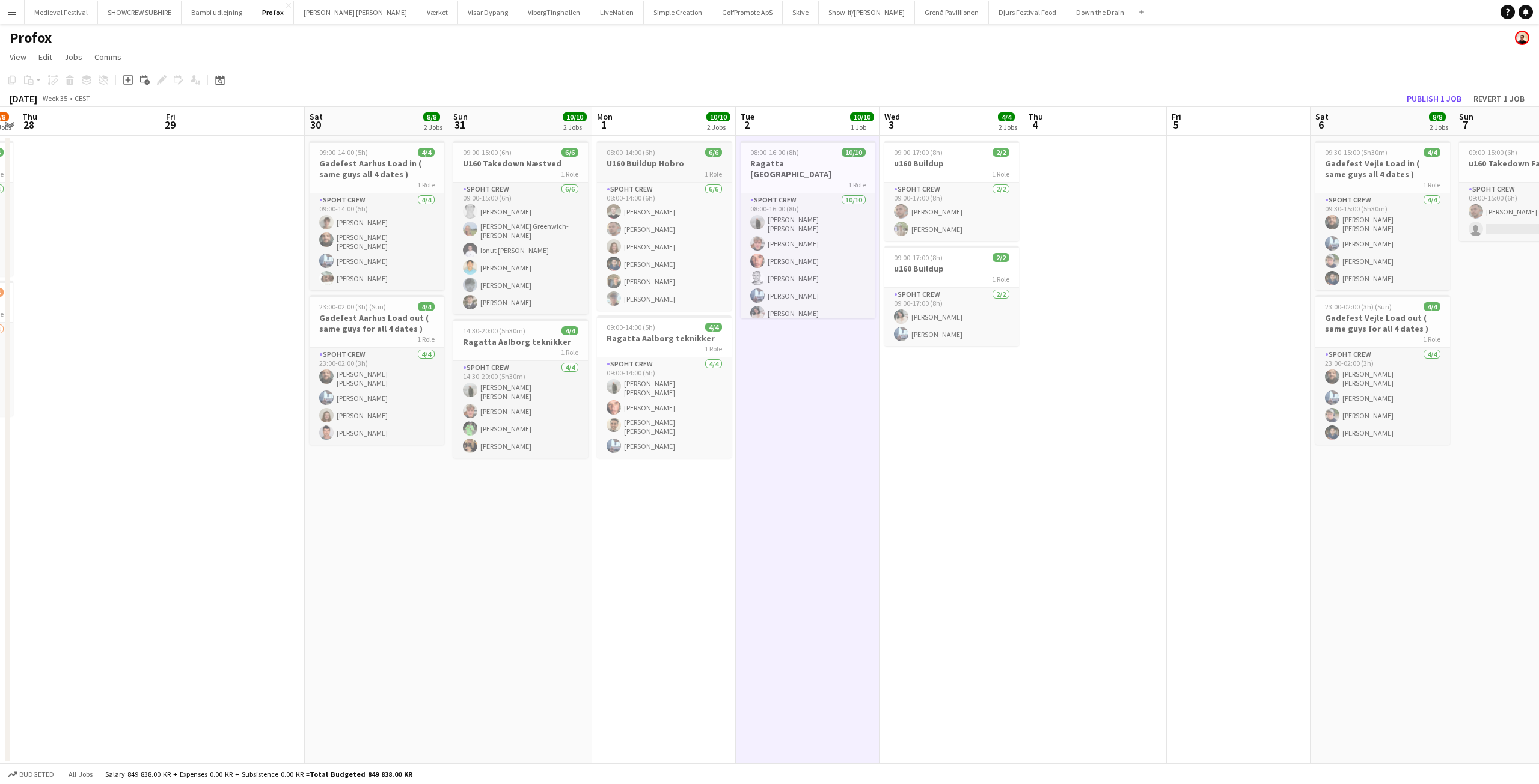
click at [655, 162] on h3 "U160 Buildup Hobro" at bounding box center [663, 163] width 134 height 10
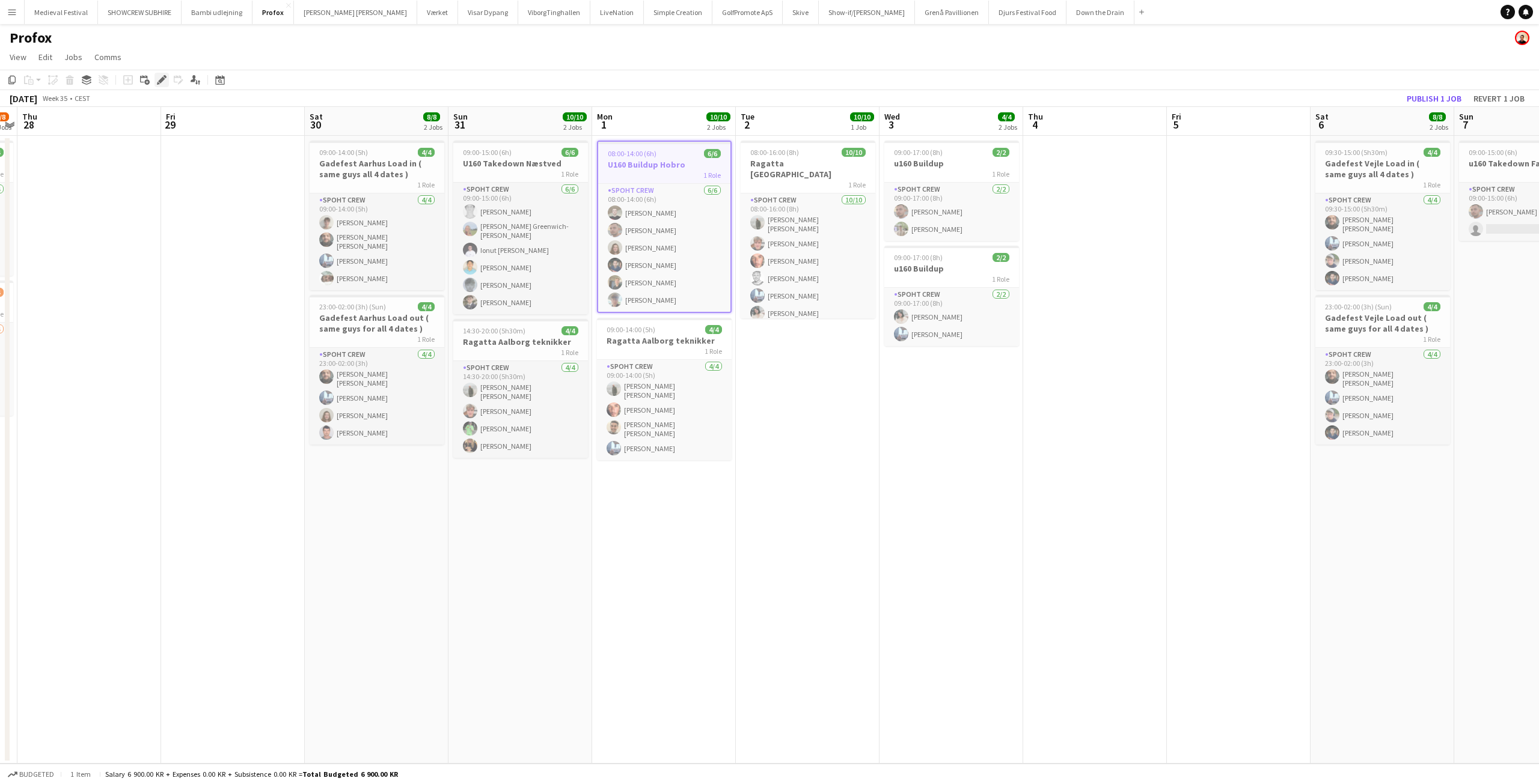
click at [157, 83] on icon "Edit" at bounding box center [162, 80] width 10 height 10
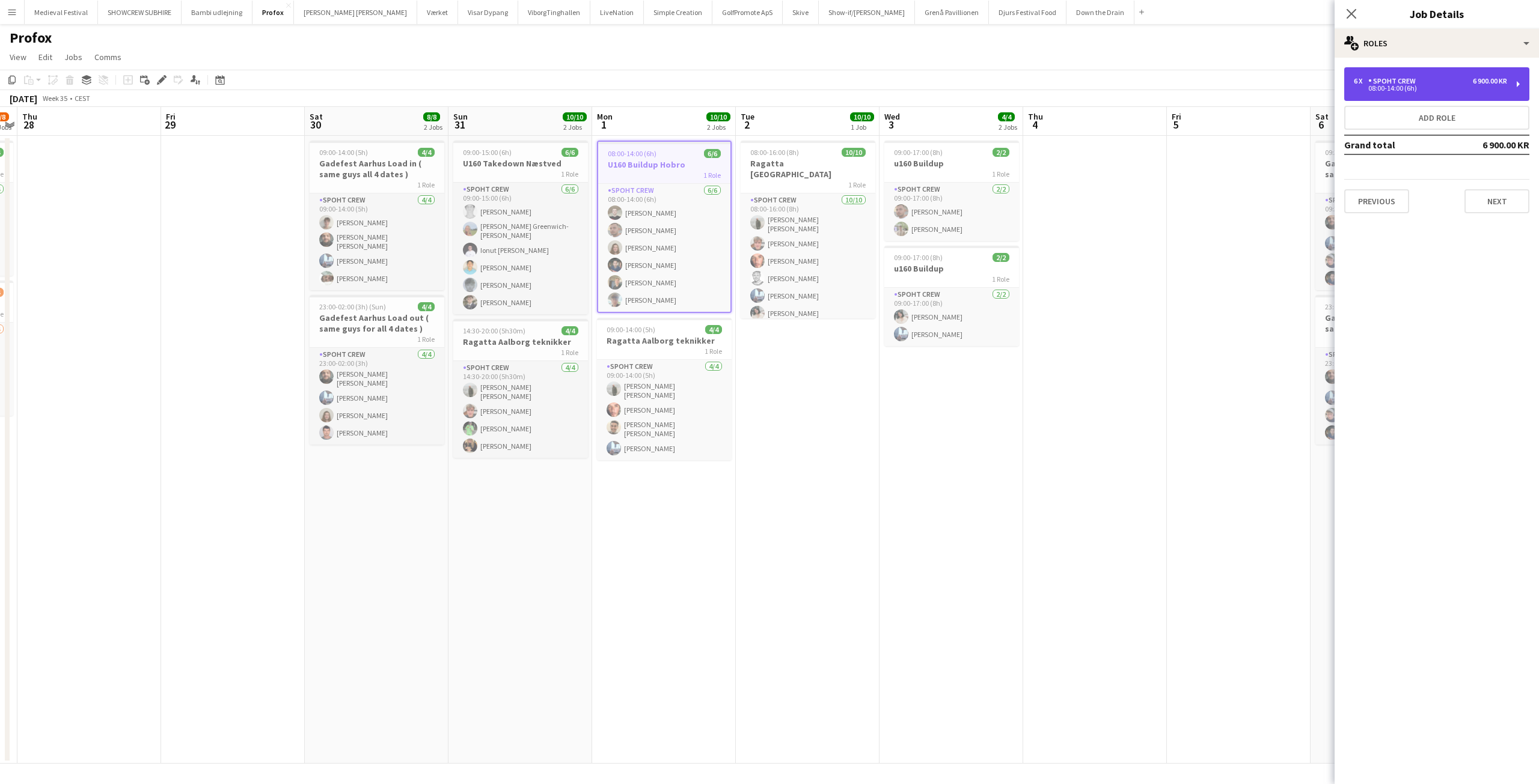
click at [1429, 86] on div "08:00-14:00 (6h)" at bounding box center [1429, 89] width 153 height 6
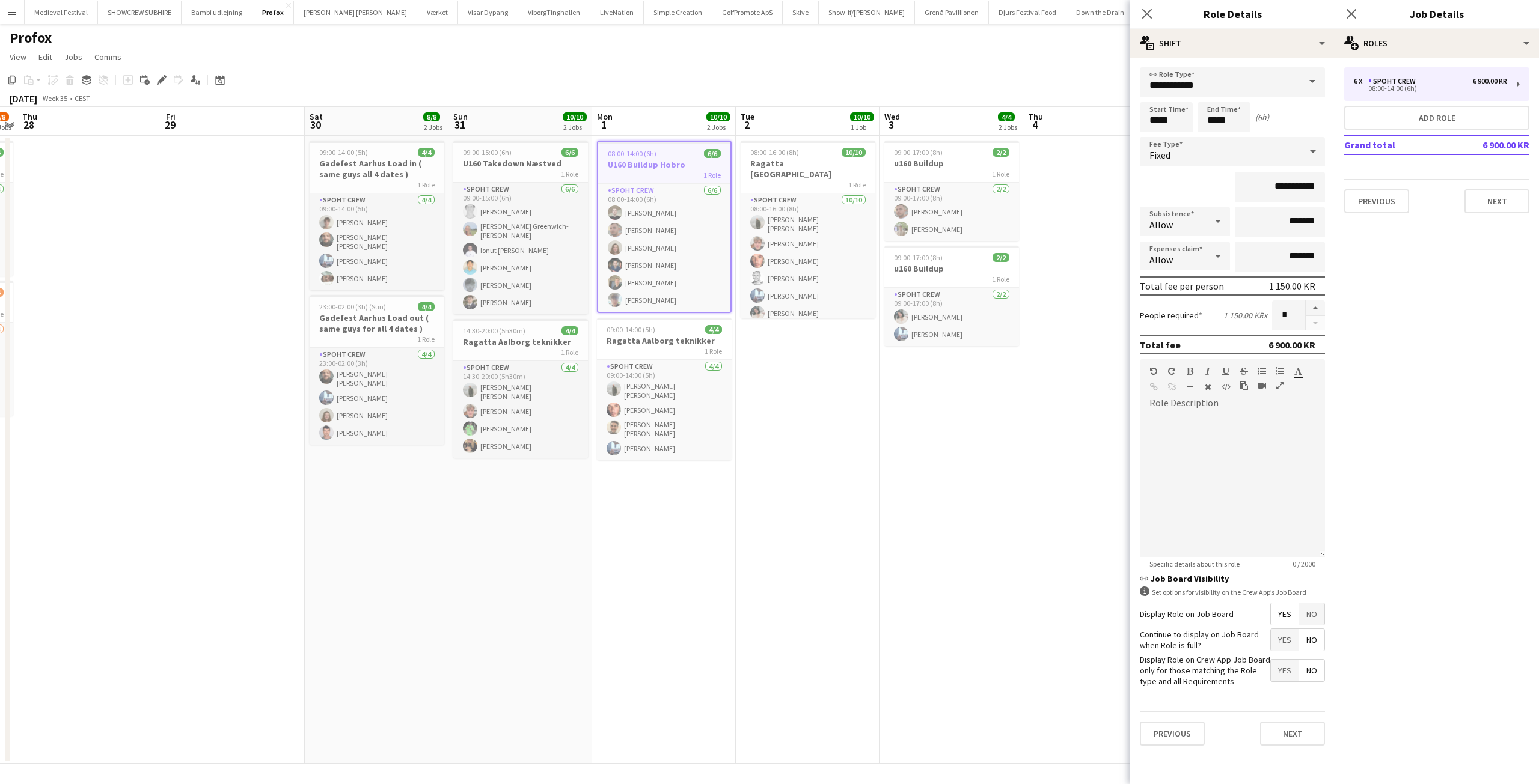
click at [880, 382] on app-date-cell "09:00-17:00 (8h) 2/2 u160 Buildup 1 Role Spoht Crew 2/2 09:00-17:00 (8h) Tomas …" at bounding box center [951, 450] width 144 height 628
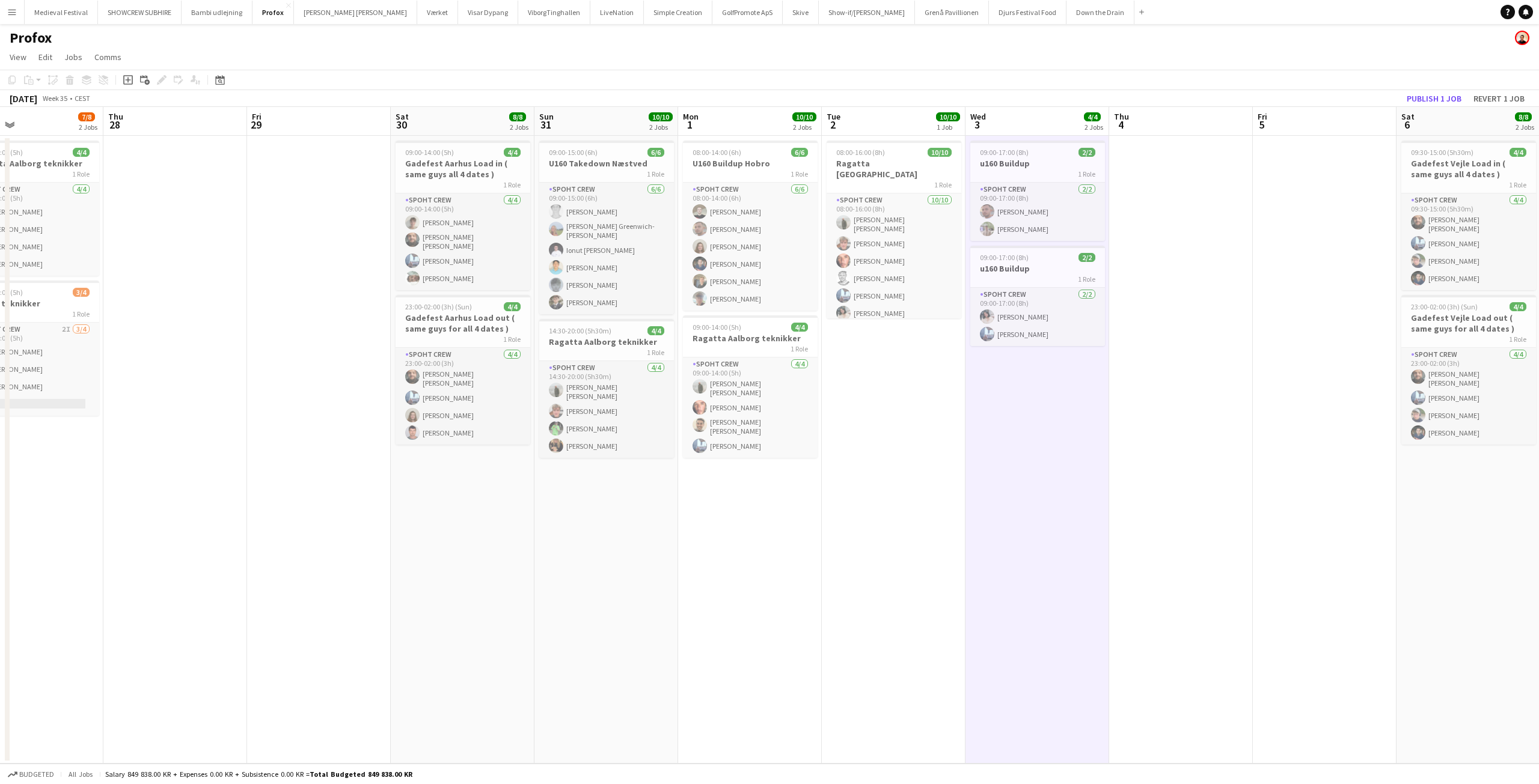
drag, startPoint x: 861, startPoint y: 401, endPoint x: 1094, endPoint y: 421, distance: 233.9
click at [1091, 421] on app-calendar-viewport "Mon 25 10/10 1 Job Tue 26 4/4 2 Jobs Wed 27 7/8 2 Jobs Thu 28 Fri 29 Sat 30 8/8…" at bounding box center [769, 434] width 1539 height 656
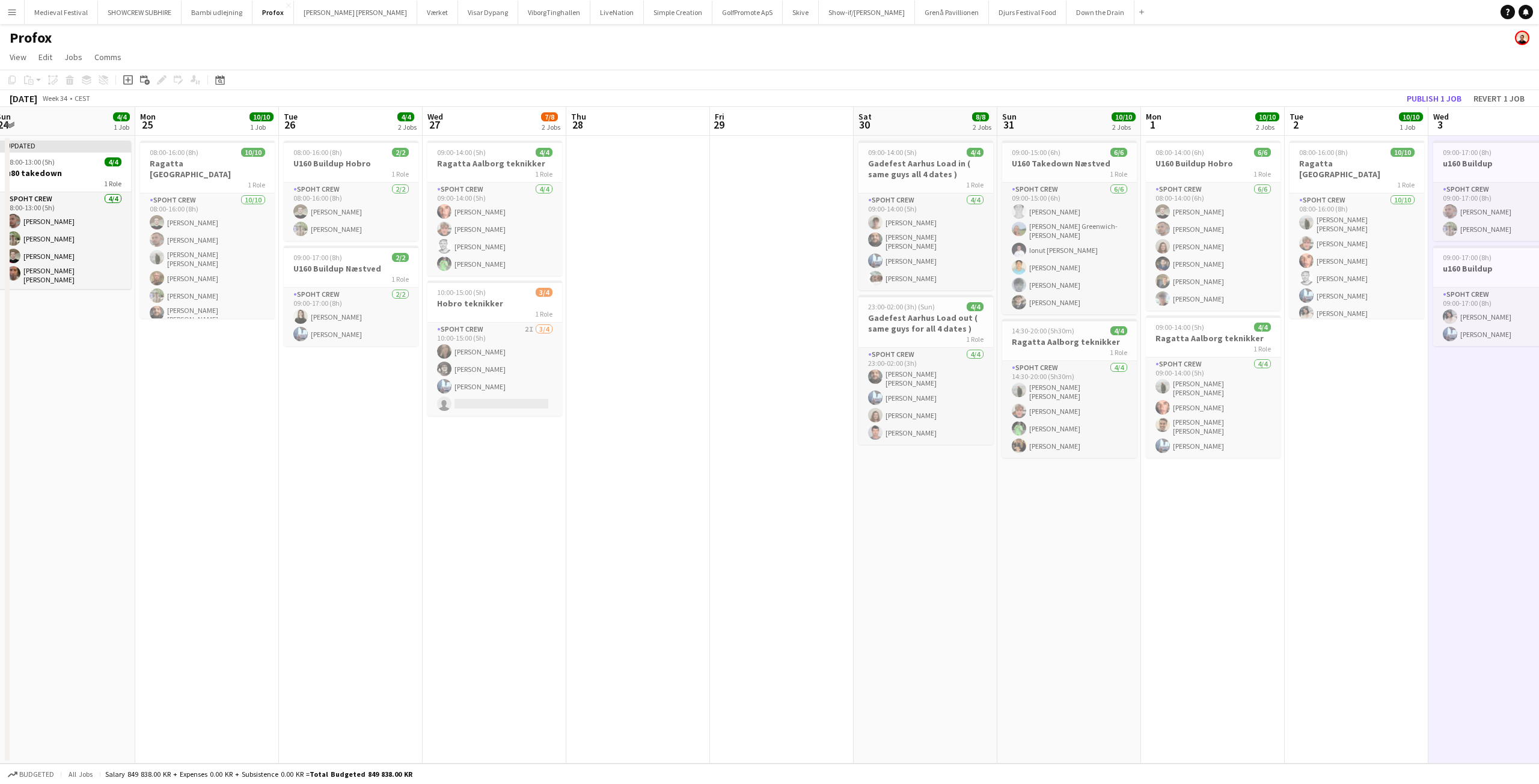
drag, startPoint x: 624, startPoint y: 453, endPoint x: 937, endPoint y: 462, distance: 313.1
click at [992, 488] on app-calendar-viewport "Fri 22 Sat 23 4/4 2 Jobs Sun 24 4/4 1 Job Mon 25 10/10 1 Job Tue 26 4/4 2 Jobs …" at bounding box center [769, 434] width 1539 height 656
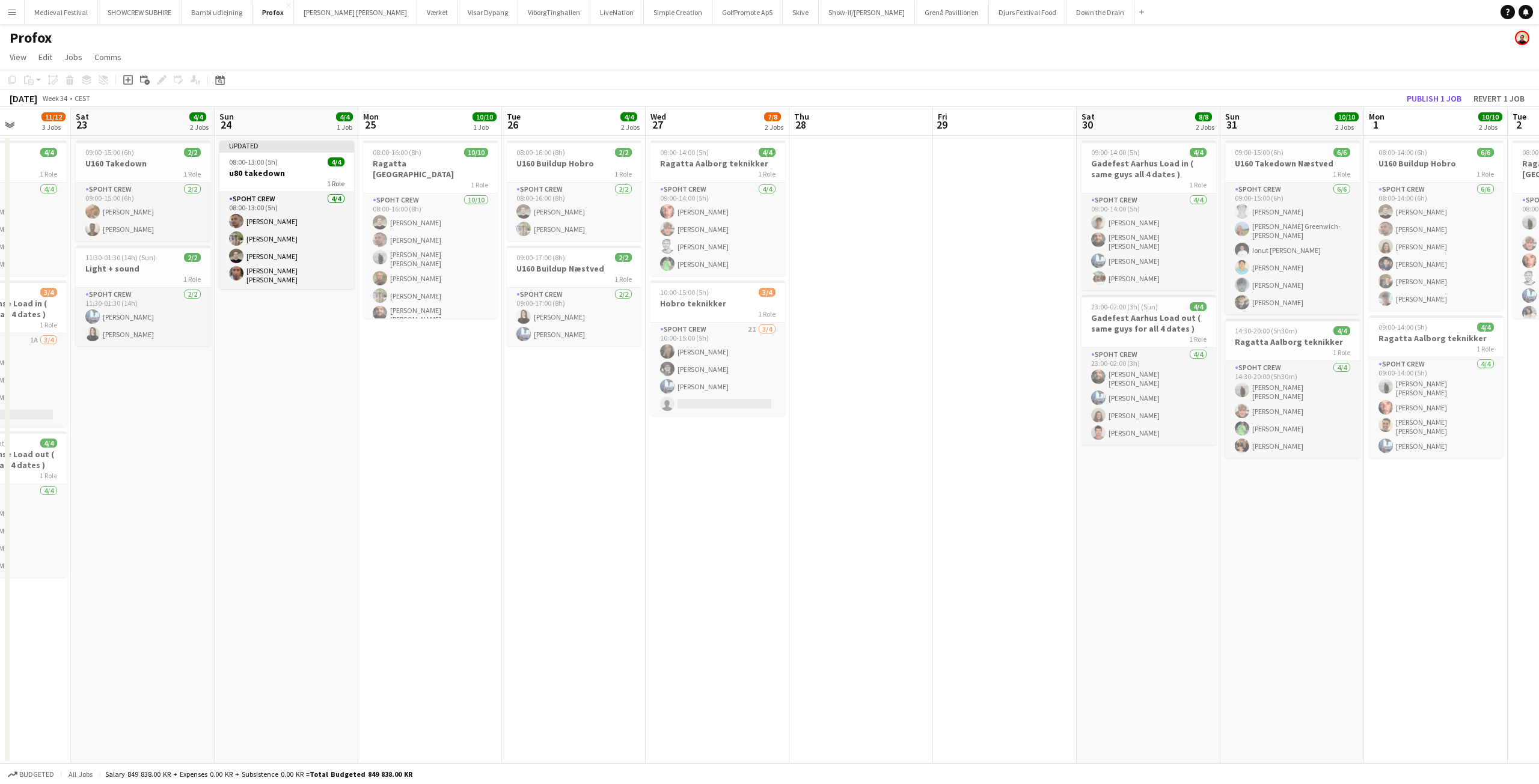
drag, startPoint x: 901, startPoint y: 412, endPoint x: 1039, endPoint y: 434, distance: 139.7
click at [1039, 434] on app-calendar-viewport "Wed 20 2/2 1 Job Thu 21 Fri 22 11/12 3 Jobs Sat 23 4/4 2 Jobs Sun 24 4/4 1 Job …" at bounding box center [769, 434] width 1539 height 656
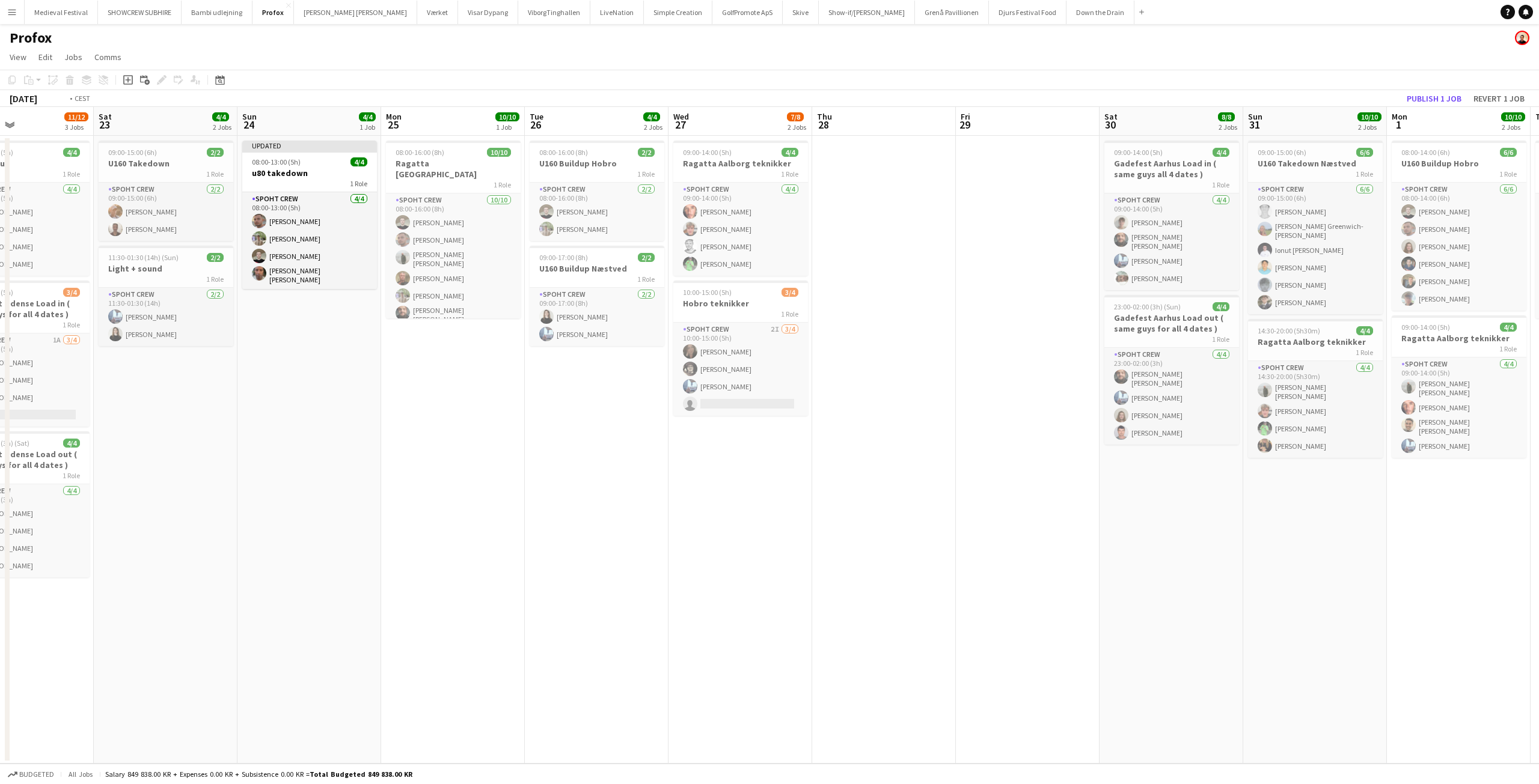
drag, startPoint x: 1026, startPoint y: 434, endPoint x: 467, endPoint y: 412, distance: 559.4
click at [469, 426] on app-calendar-viewport "Tue 19 Wed 20 2/2 1 Job Thu 21 Fri 22 11/12 3 Jobs Sat 23 4/4 2 Jobs Sun 24 4/4…" at bounding box center [769, 434] width 1539 height 656
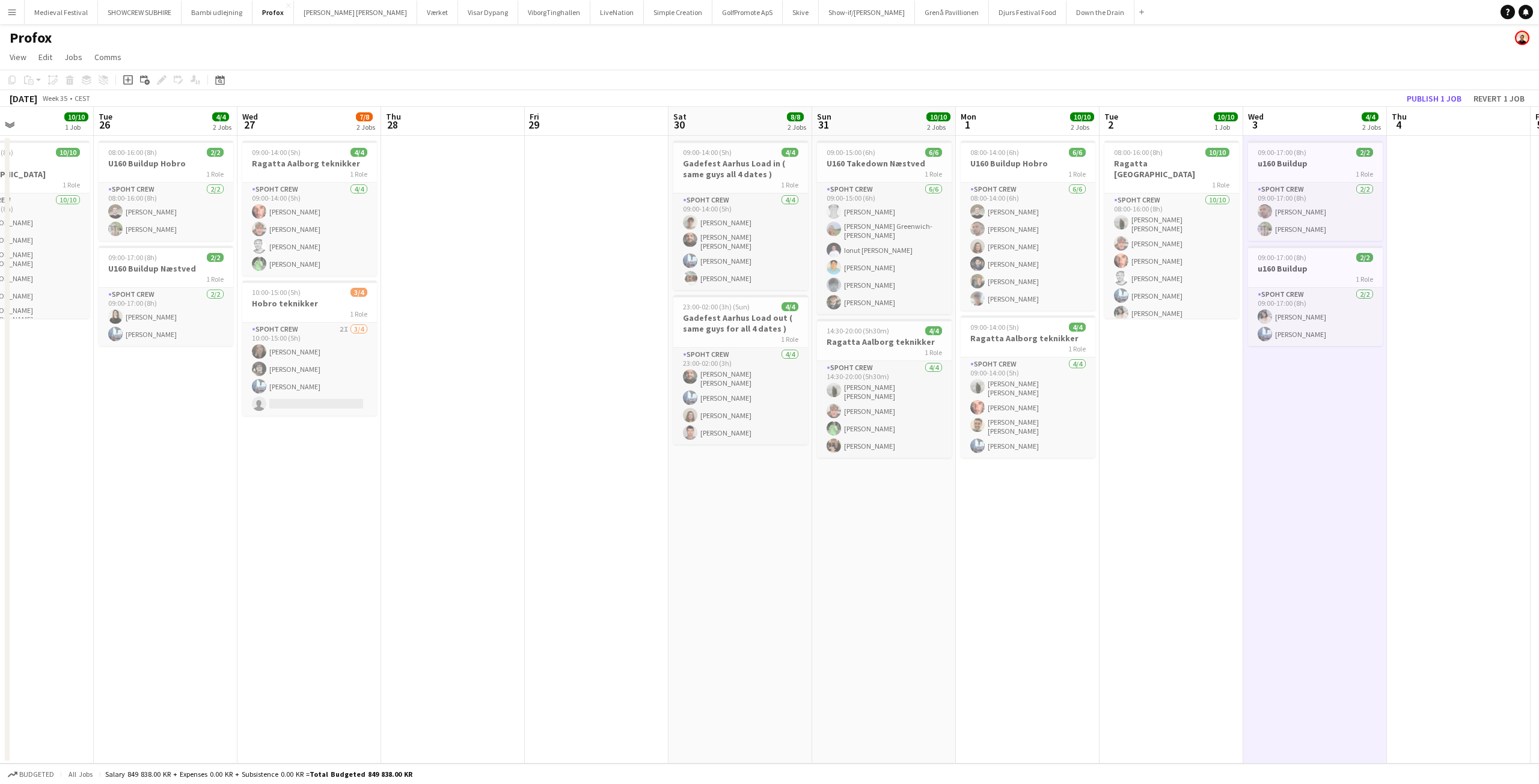
scroll to position [0, 483]
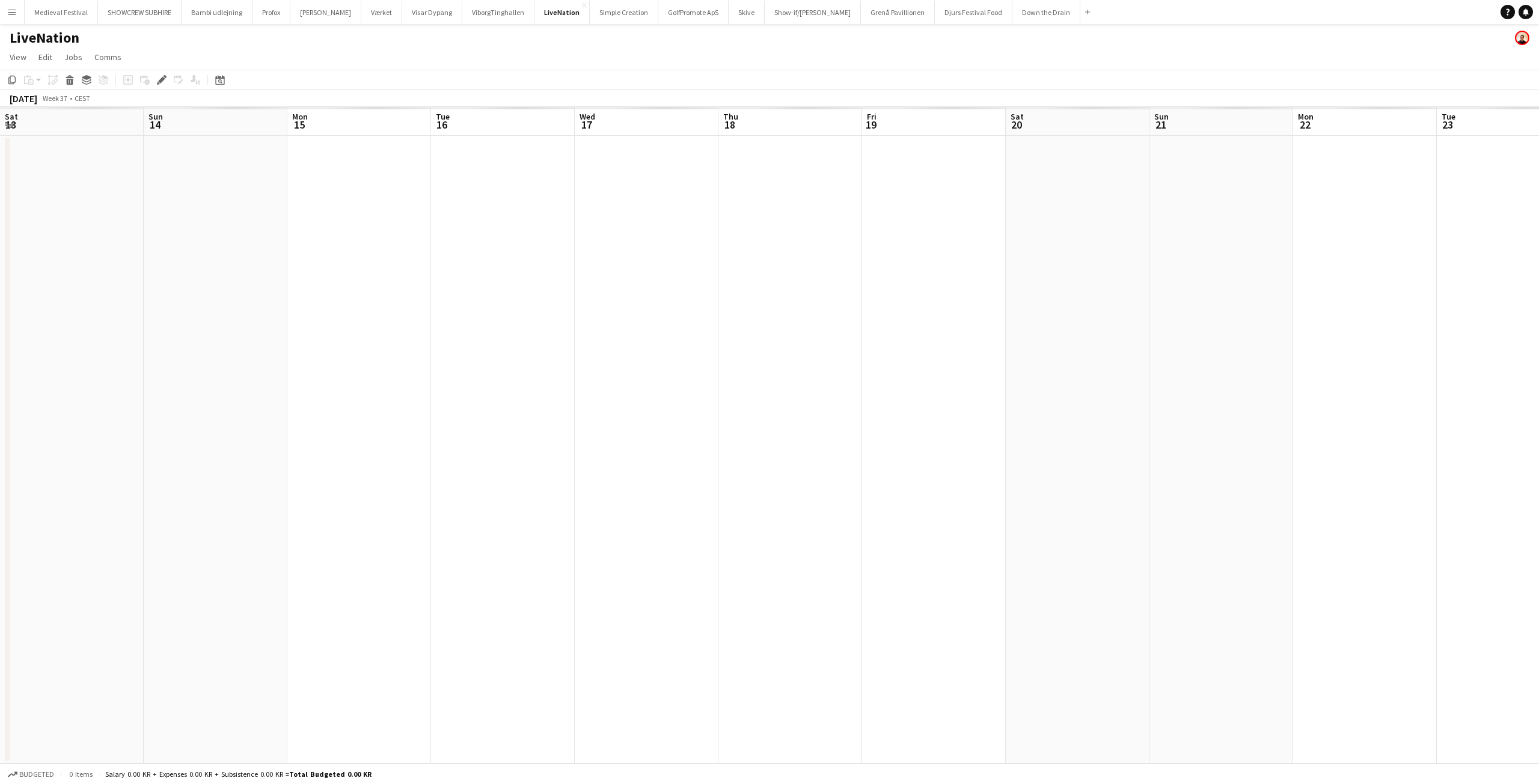
scroll to position [0, 414]
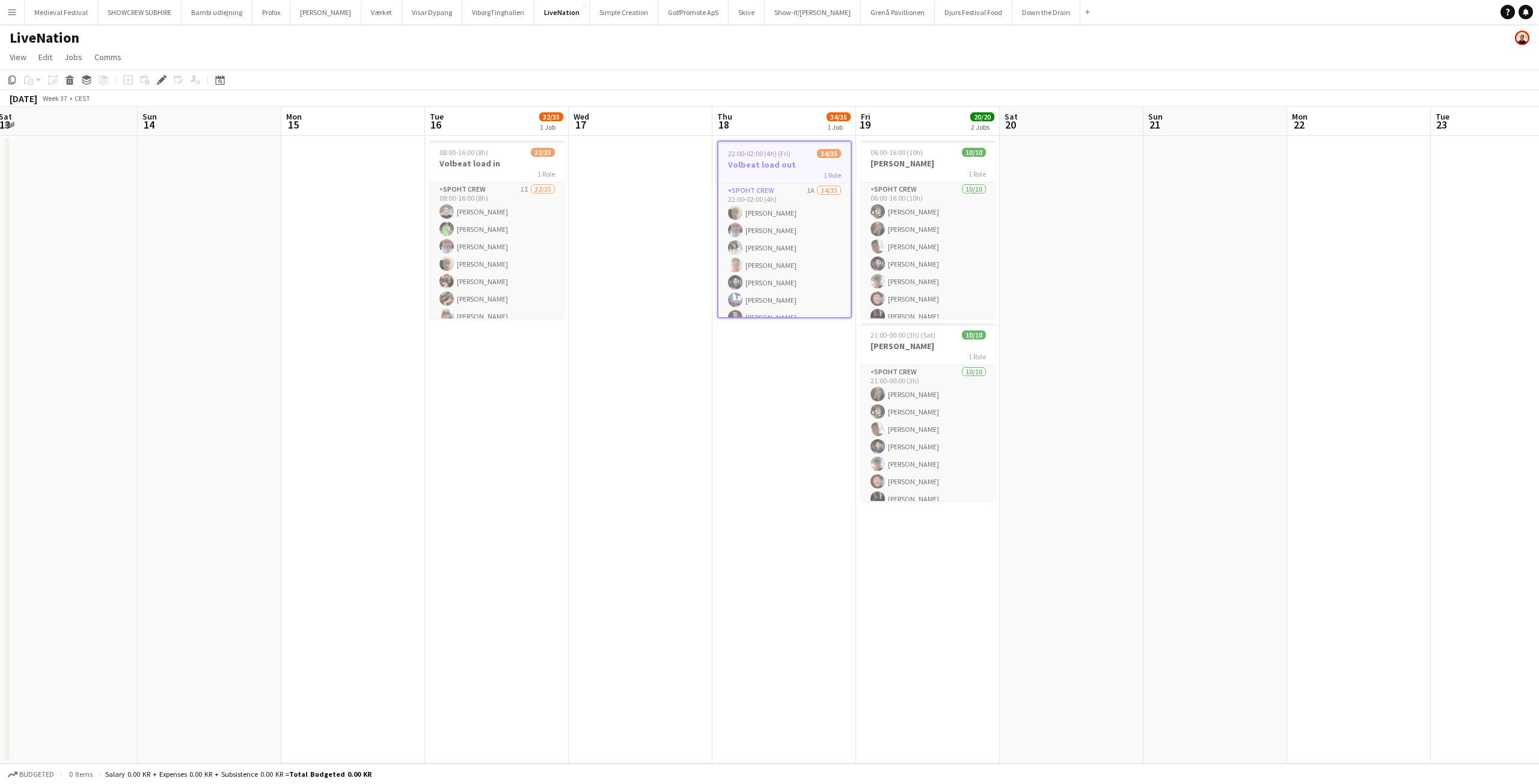
drag, startPoint x: 613, startPoint y: 357, endPoint x: 773, endPoint y: 367, distance: 160.3
click at [773, 367] on app-calendar-viewport "Thu 11 Fri 12 Sat 13 Sun 14 Mon 15 Tue 16 32/35 1 Job Wed 17 Thu 18 34/35 1 Job…" at bounding box center [769, 434] width 1539 height 656
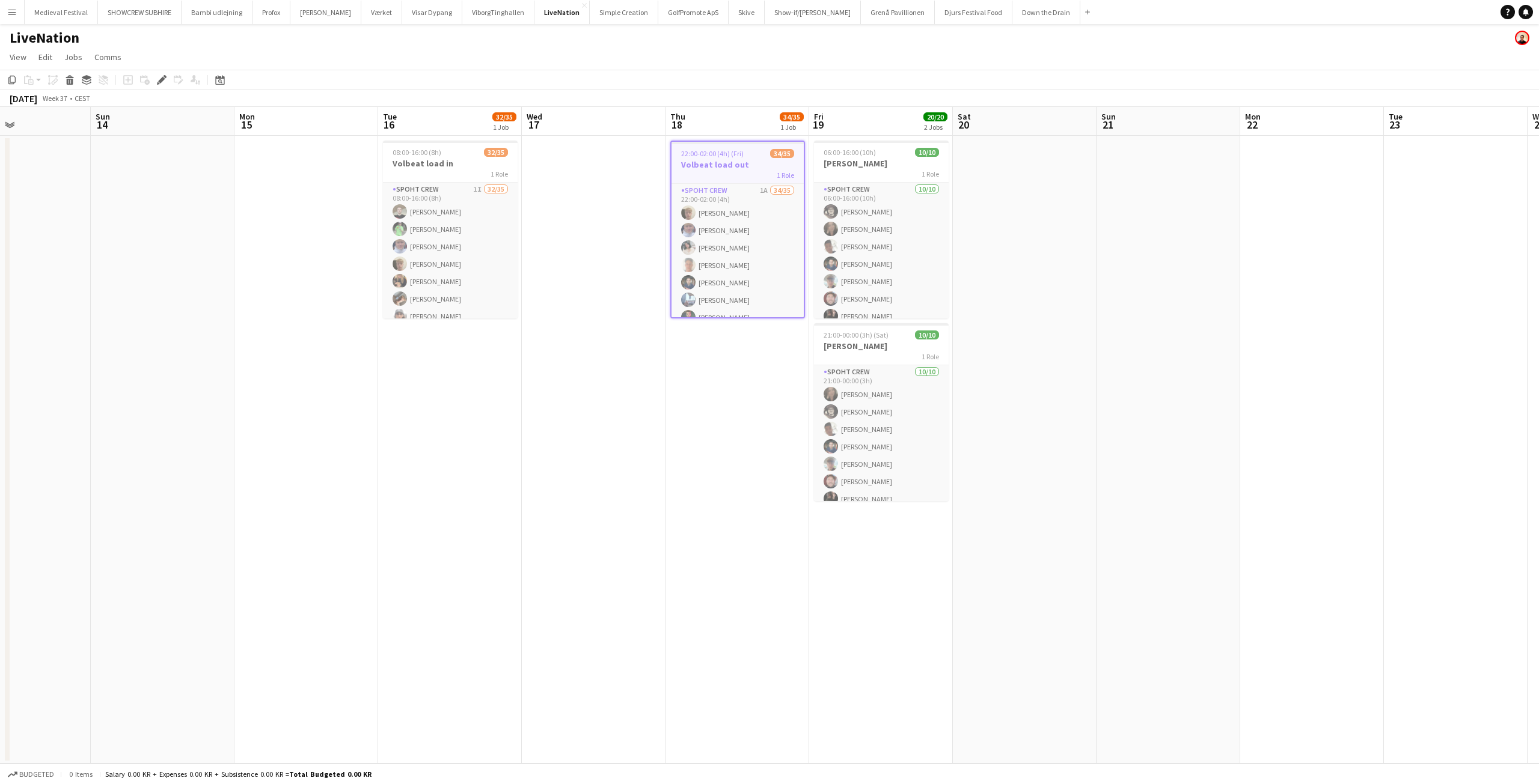
drag, startPoint x: 640, startPoint y: 195, endPoint x: 683, endPoint y: 218, distance: 48.8
click at [683, 218] on app-calendar-viewport "Thu 11 Fri 12 Sat 13 Sun 14 Mon 15 Tue 16 32/35 1 Job Wed 17 Thu 18 34/35 1 Job…" at bounding box center [769, 434] width 1539 height 656
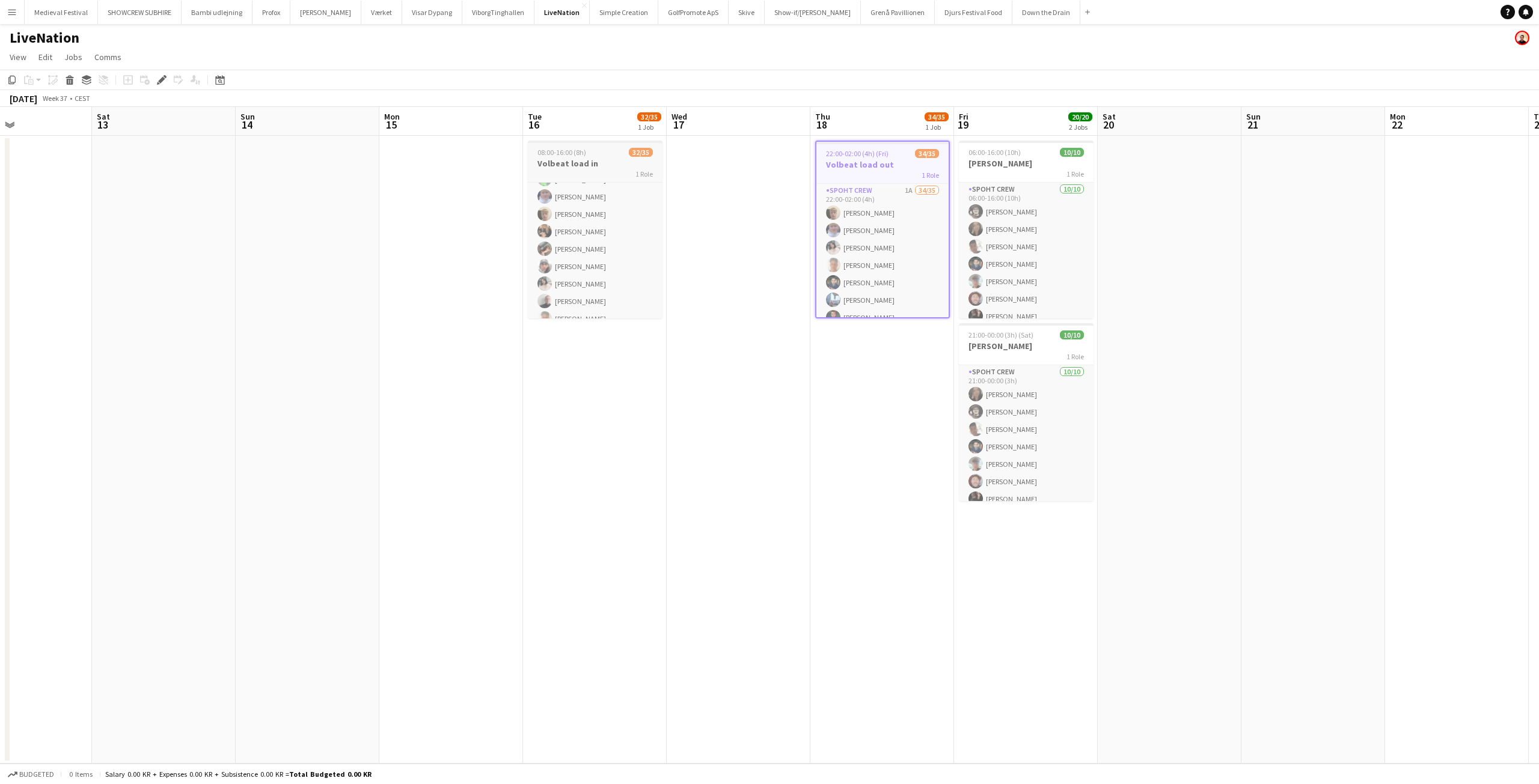
scroll to position [0, 0]
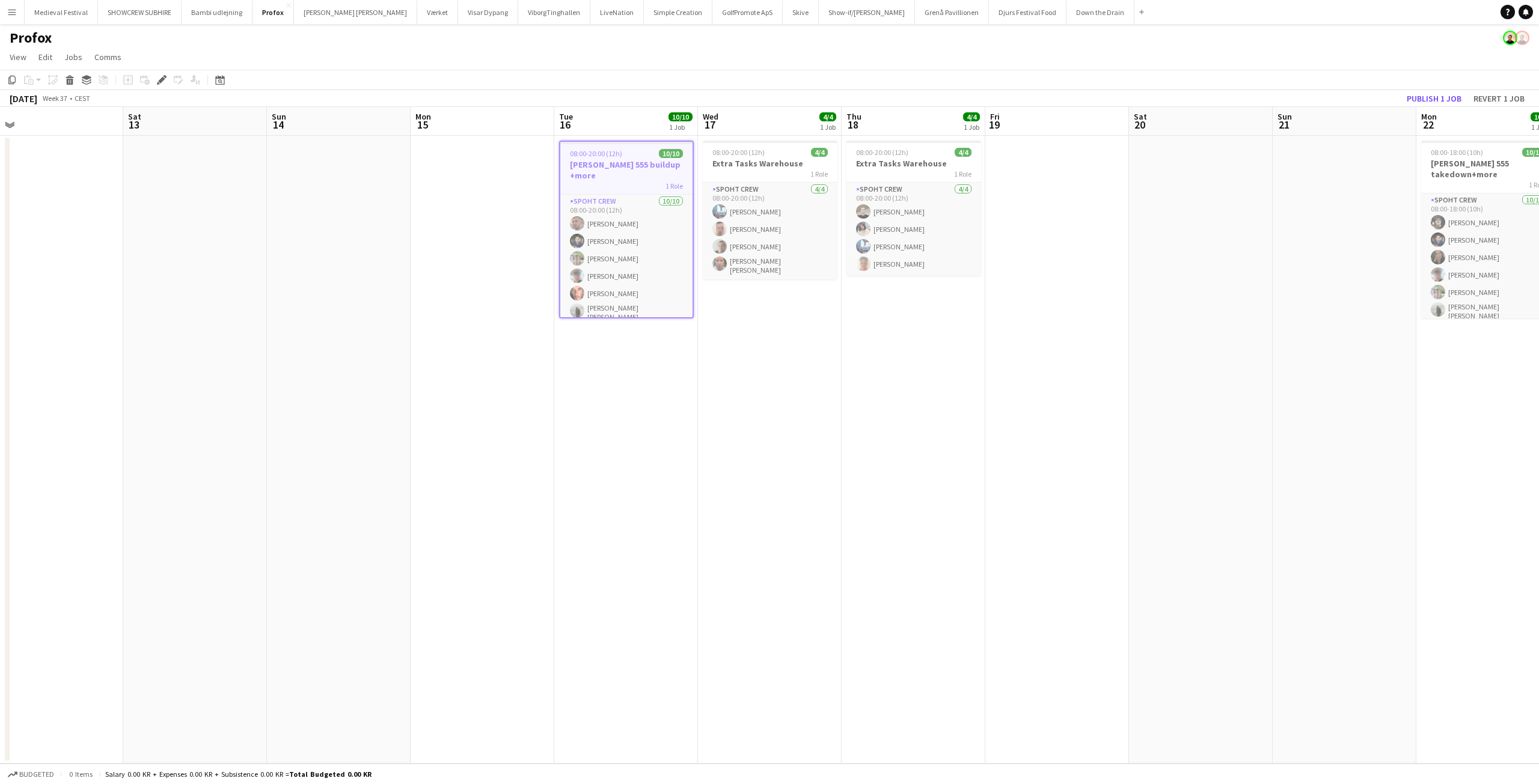
scroll to position [0, 401]
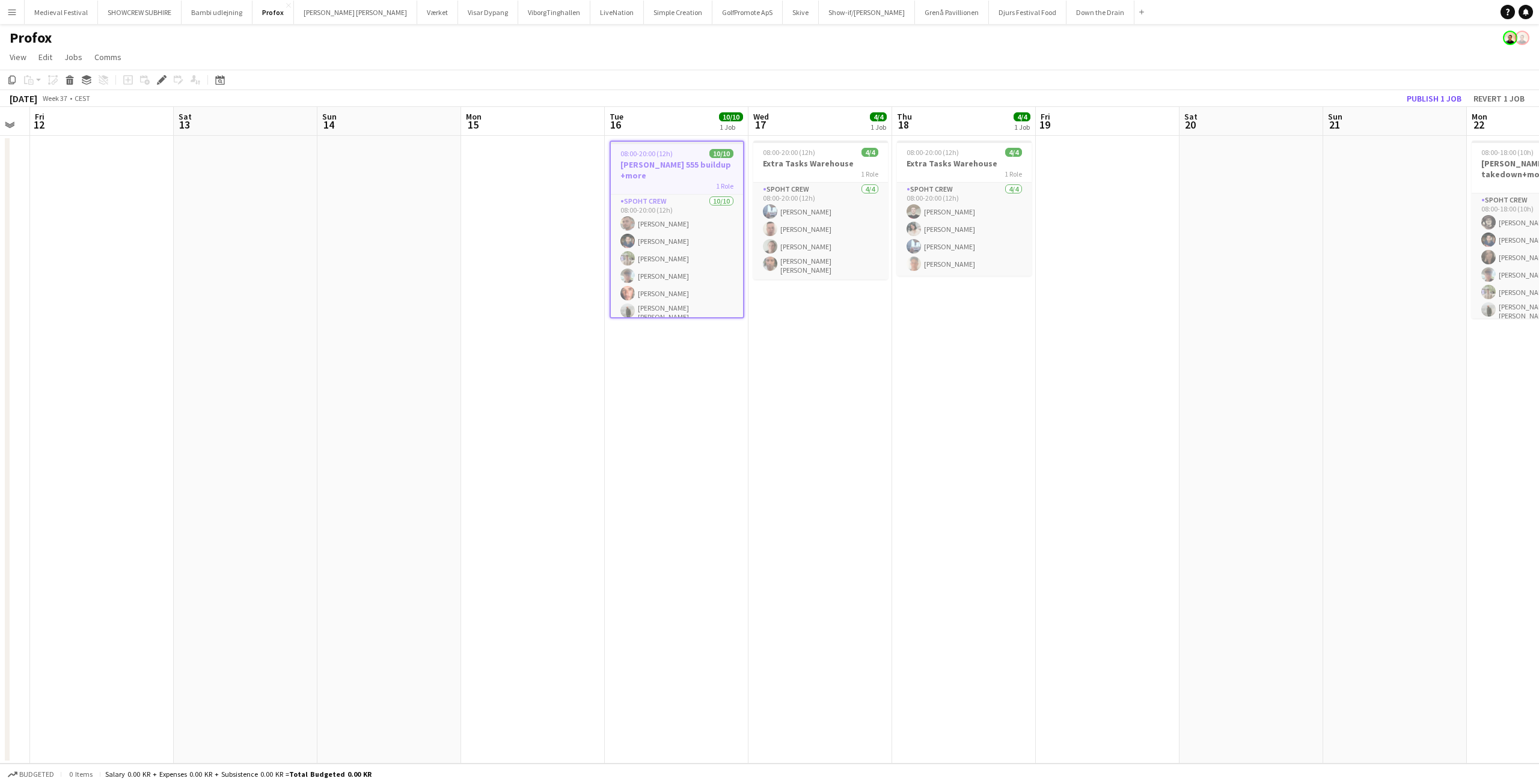
drag, startPoint x: 829, startPoint y: 334, endPoint x: 699, endPoint y: 330, distance: 130.1
click at [699, 330] on app-calendar-viewport "Tue 9 Wed 10 Thu 11 Fri 12 Sat 13 Sun 14 Mon 15 Tue 16 10/10 1 Job Wed 17 4/4 1…" at bounding box center [769, 434] width 1539 height 656
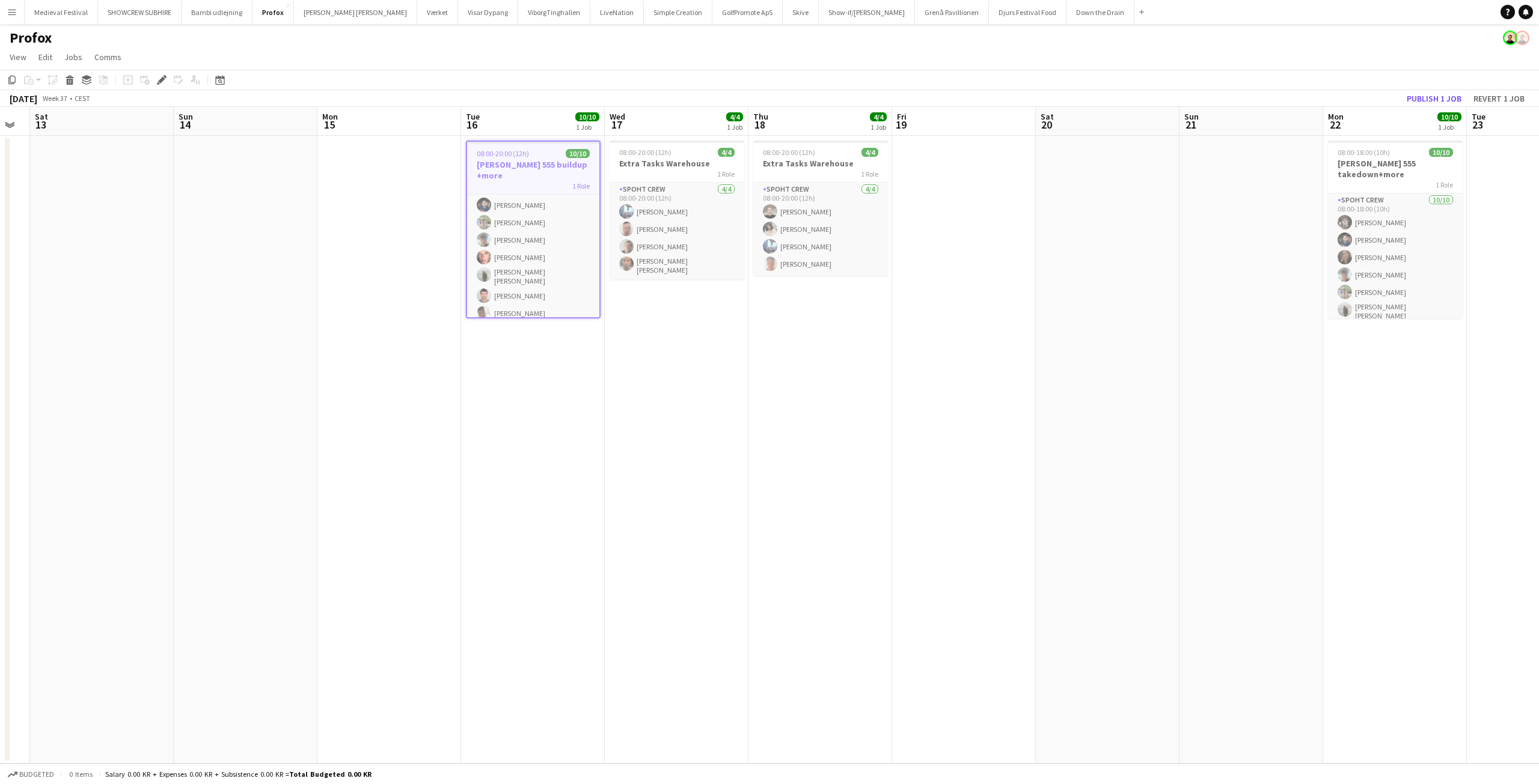
scroll to position [0, 0]
click at [703, 310] on app-date-cell "08:00-20:00 (12h) 4/4 Extra Tasks Warehouse 1 Role Spoht Crew [DATE] 08:00-20:0…" at bounding box center [677, 450] width 144 height 628
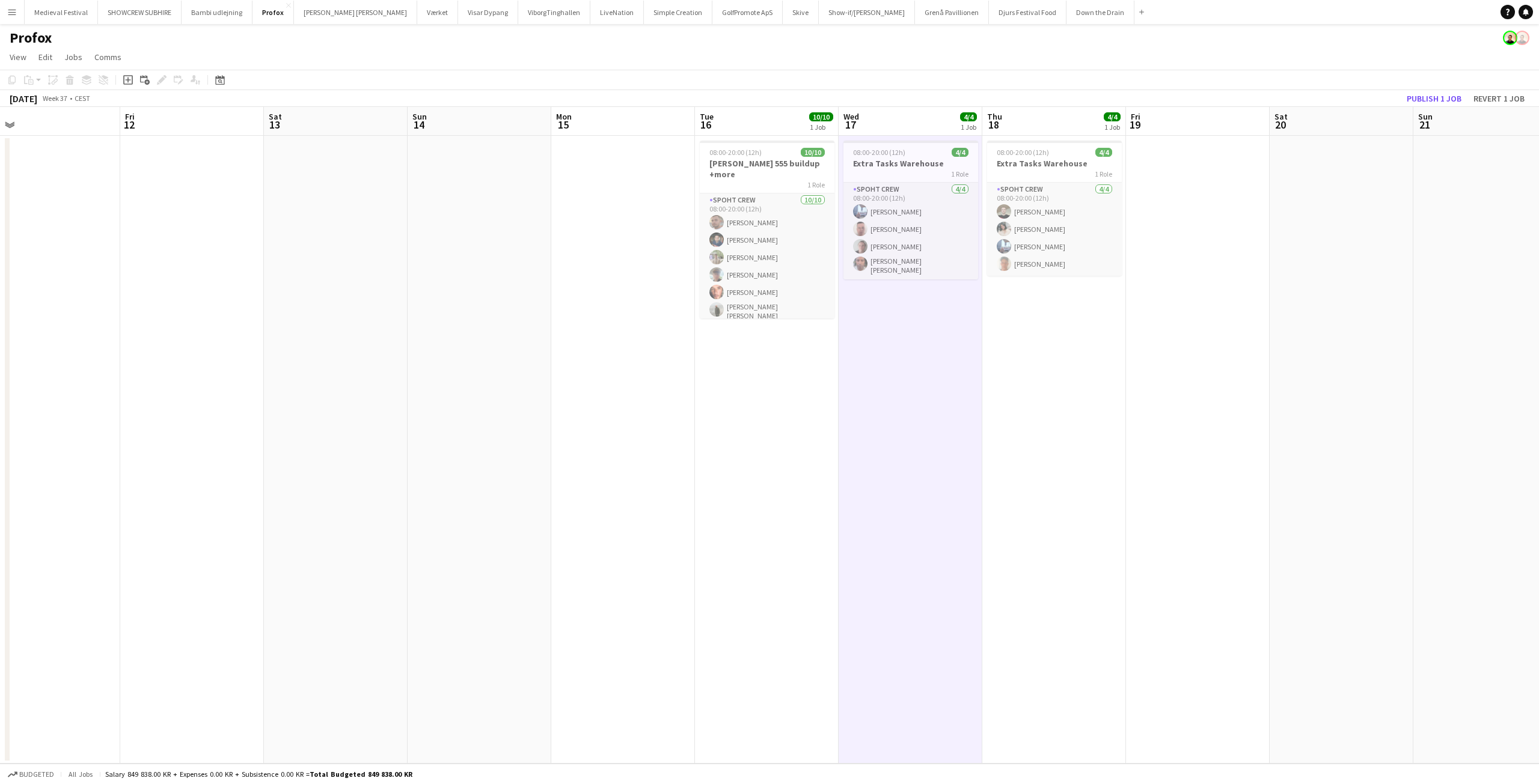
drag, startPoint x: 665, startPoint y: 402, endPoint x: 924, endPoint y: 417, distance: 259.4
click at [924, 417] on app-calendar-viewport "Tue 9 Wed 10 Thu 11 Fri 12 Sat 13 Sun 14 Mon 15 Tue 16 10/10 1 Job Wed 17 4/4 1…" at bounding box center [769, 434] width 1539 height 656
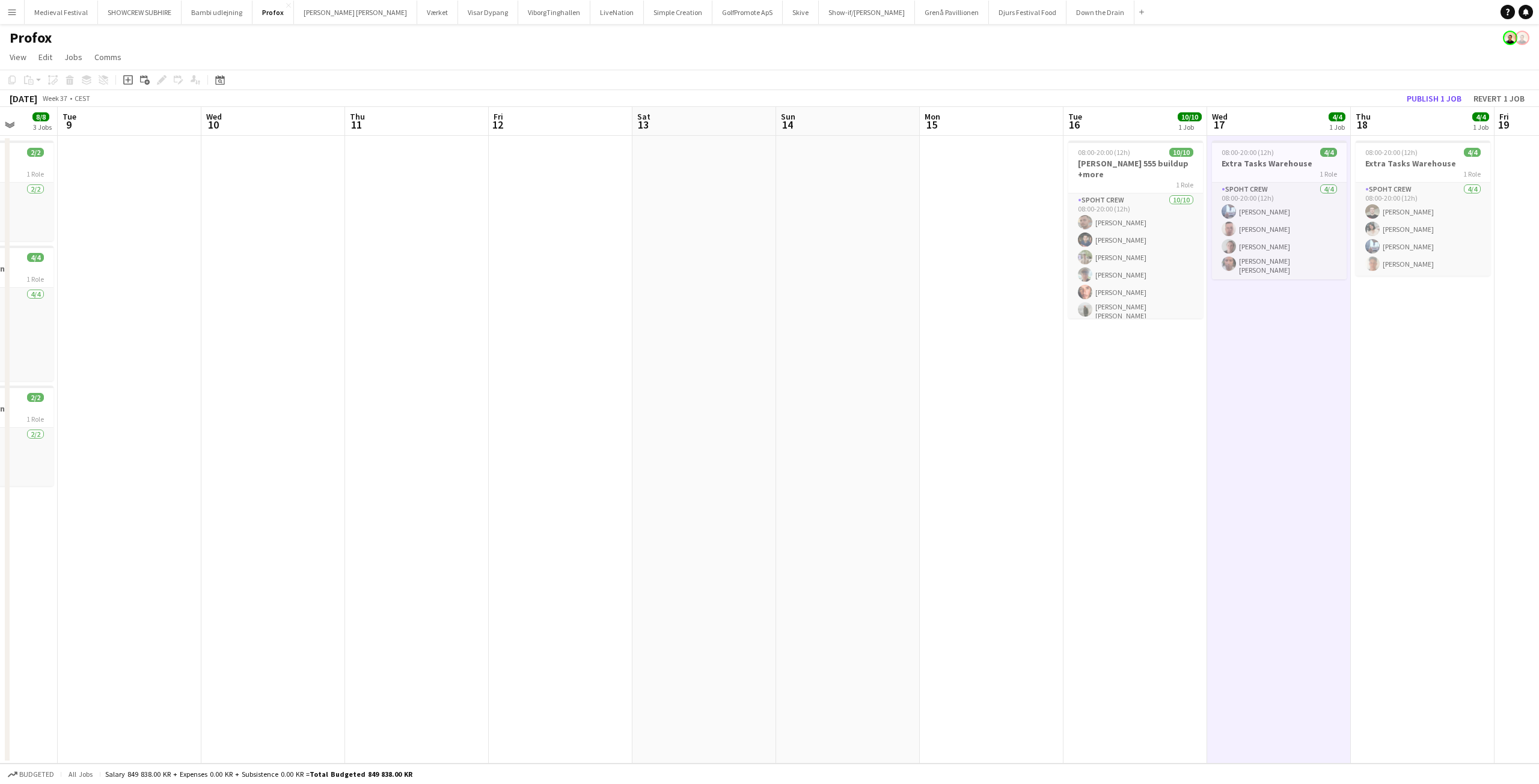
drag, startPoint x: 590, startPoint y: 396, endPoint x: 707, endPoint y: 398, distance: 117.0
click at [906, 422] on app-calendar-viewport "Sun 7 Mon 8 8/8 3 Jobs Tue 9 Wed 10 Thu 11 Fri 12 Sat 13 Sun 14 Mon 15 Tue 16 1…" at bounding box center [769, 434] width 1539 height 656
